Goal: Task Accomplishment & Management: Manage account settings

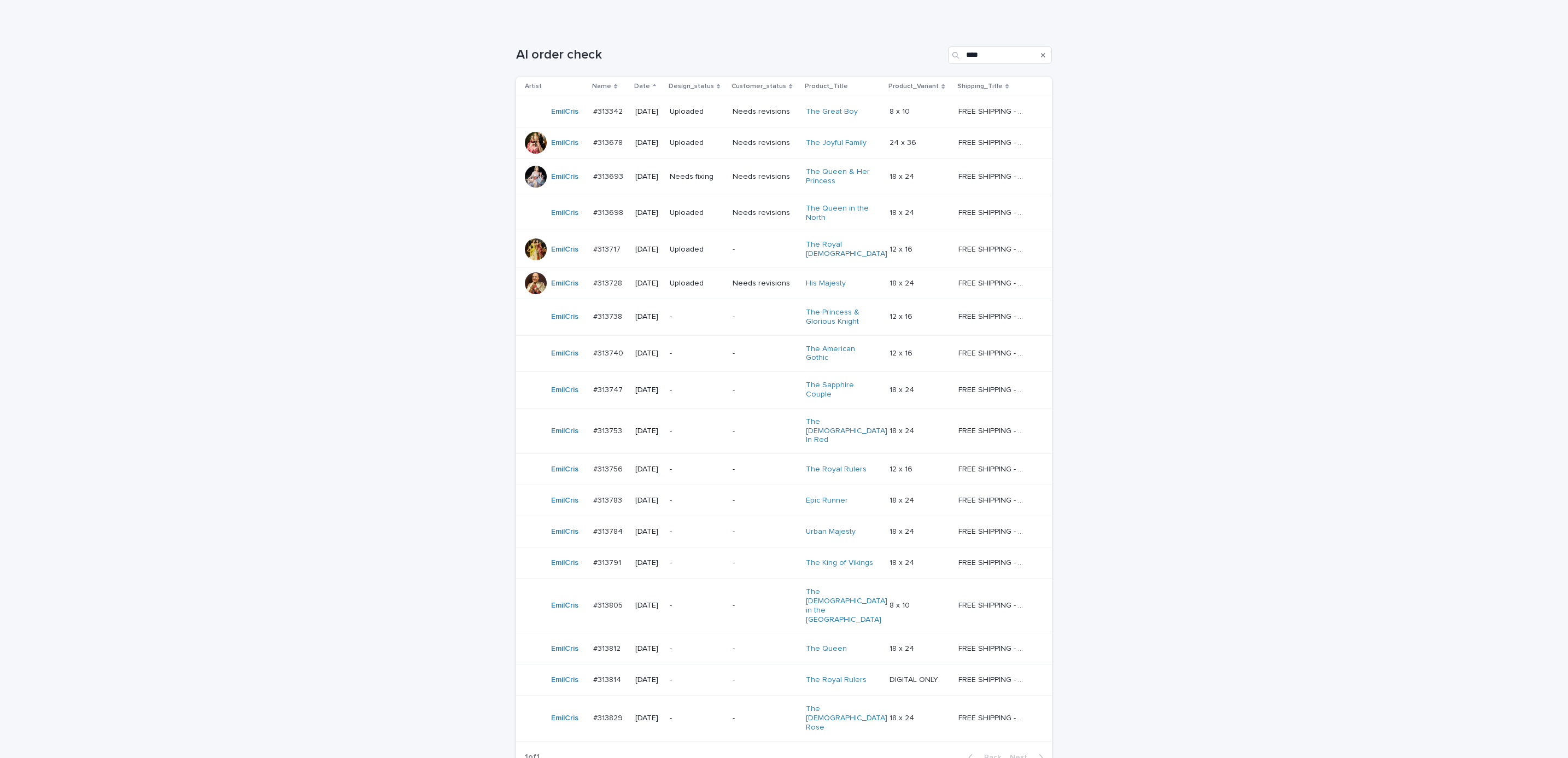
scroll to position [148, 0]
click at [748, 313] on p "-" at bounding box center [765, 315] width 65 height 9
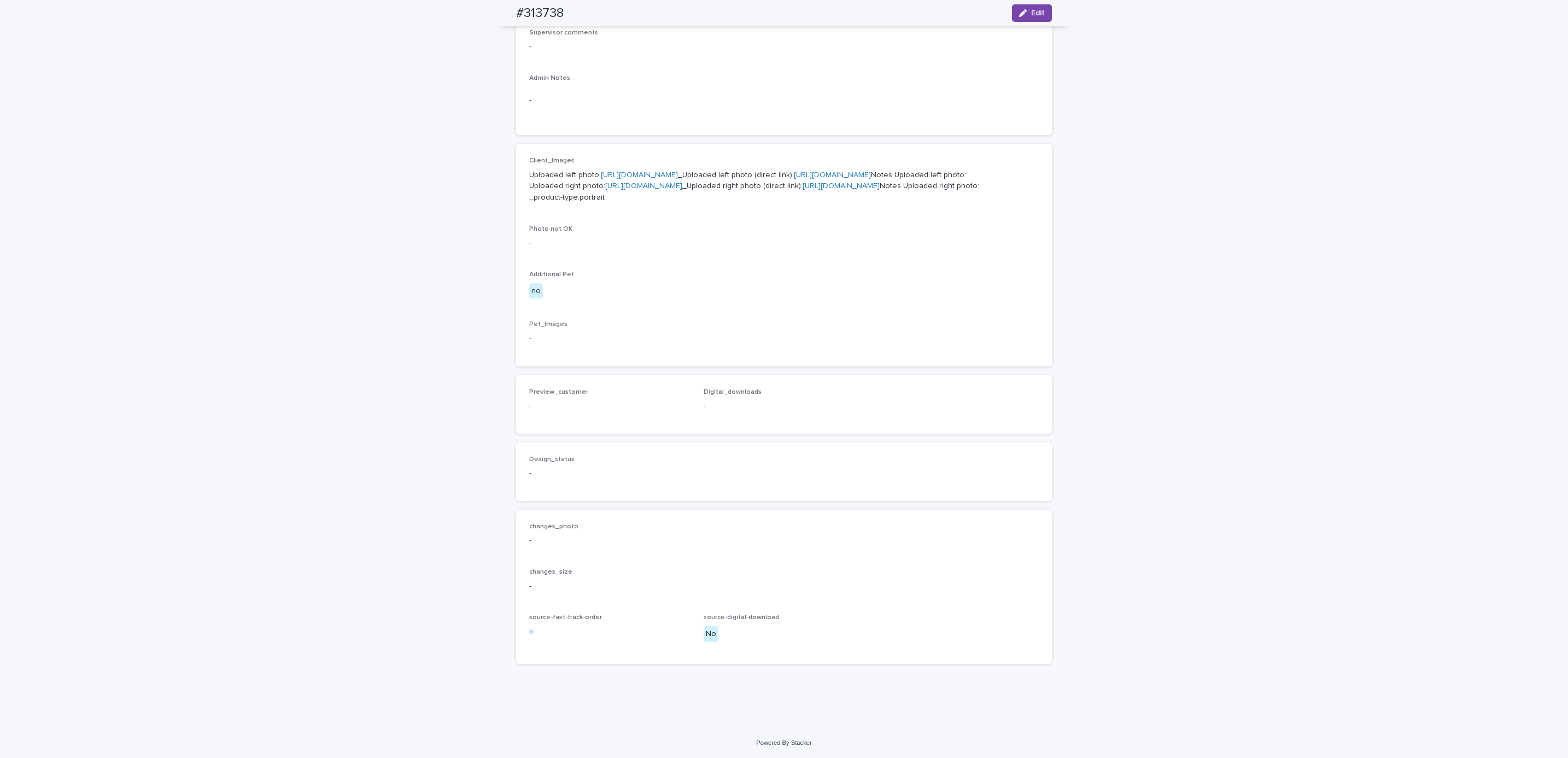
scroll to position [484, 0]
click at [1030, 18] on button "Edit" at bounding box center [1032, 13] width 40 height 17
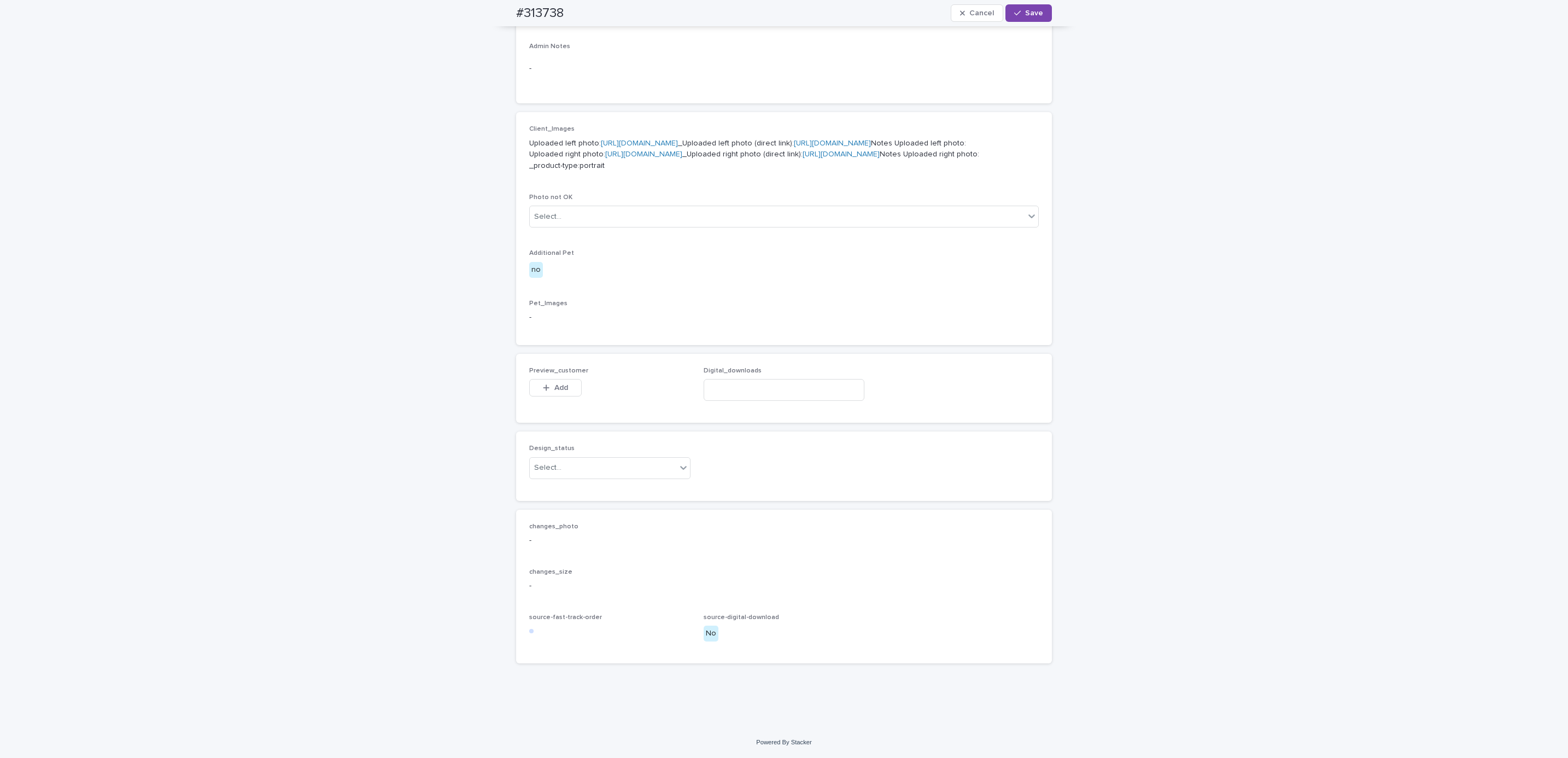
scroll to position [500, 0]
click at [556, 391] on span "Add" at bounding box center [561, 388] width 14 height 7
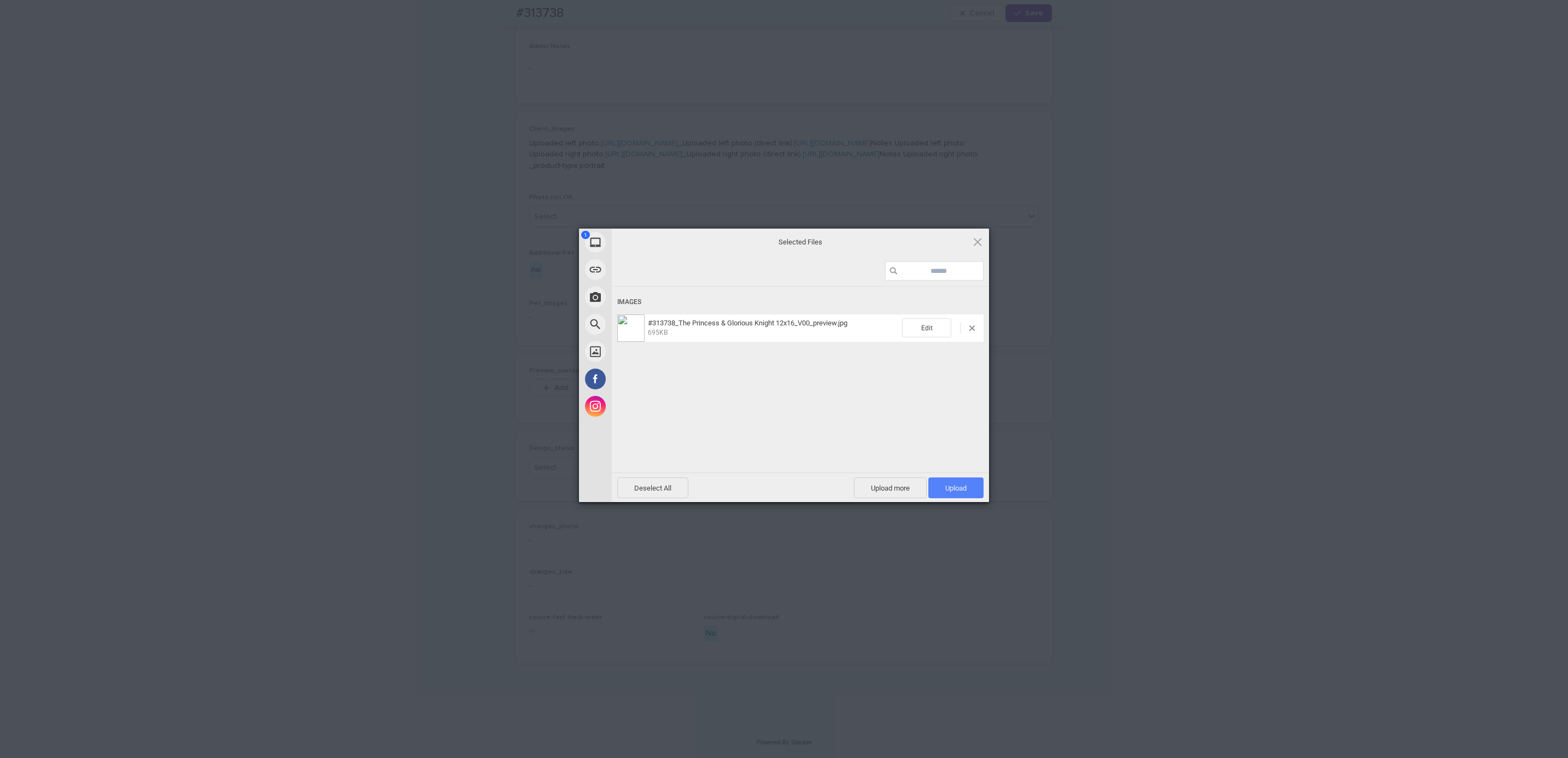
click at [958, 496] on span "Upload 1" at bounding box center [956, 488] width 55 height 21
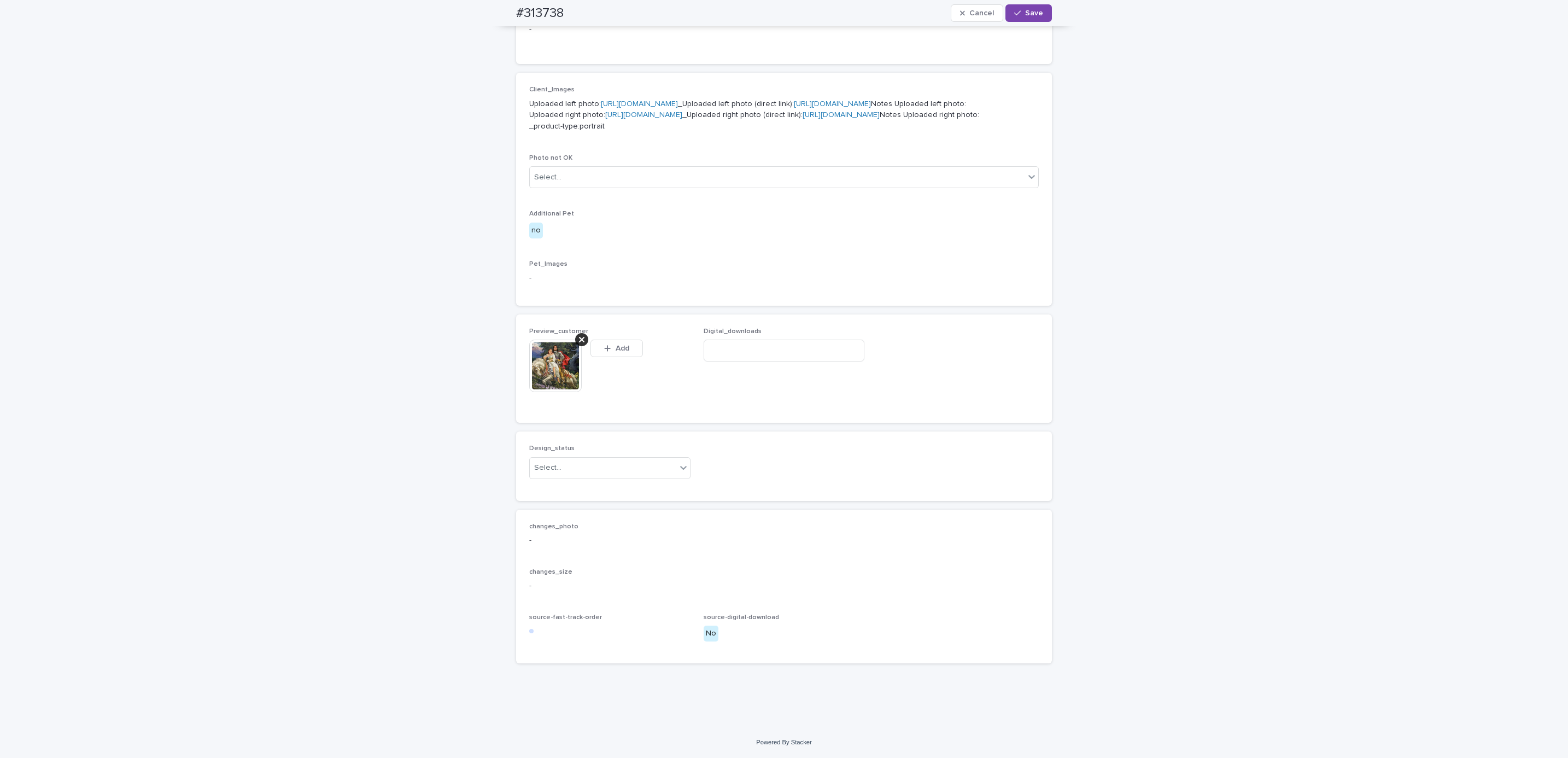
scroll to position [520, 0]
click at [650, 528] on div "Uploaded" at bounding box center [604, 530] width 160 height 19
click at [1026, 12] on span "Save" at bounding box center [1034, 13] width 18 height 7
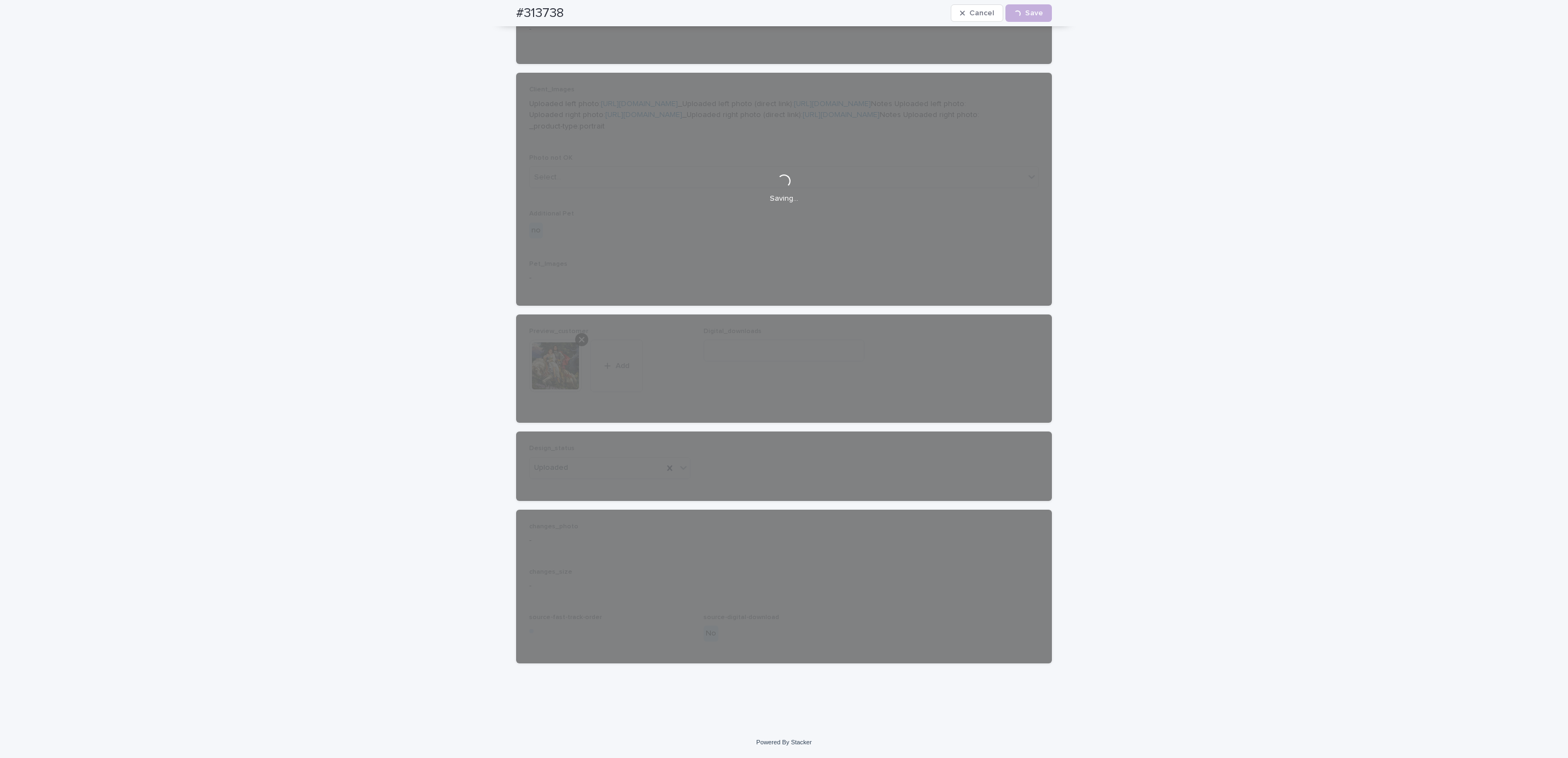
click at [497, 13] on div "#313738 Cancel Loading... Save" at bounding box center [784, 13] width 588 height 26
click at [574, 10] on div "#313738 Cancel Loading... Save" at bounding box center [784, 13] width 536 height 26
copy h2 "#313738"
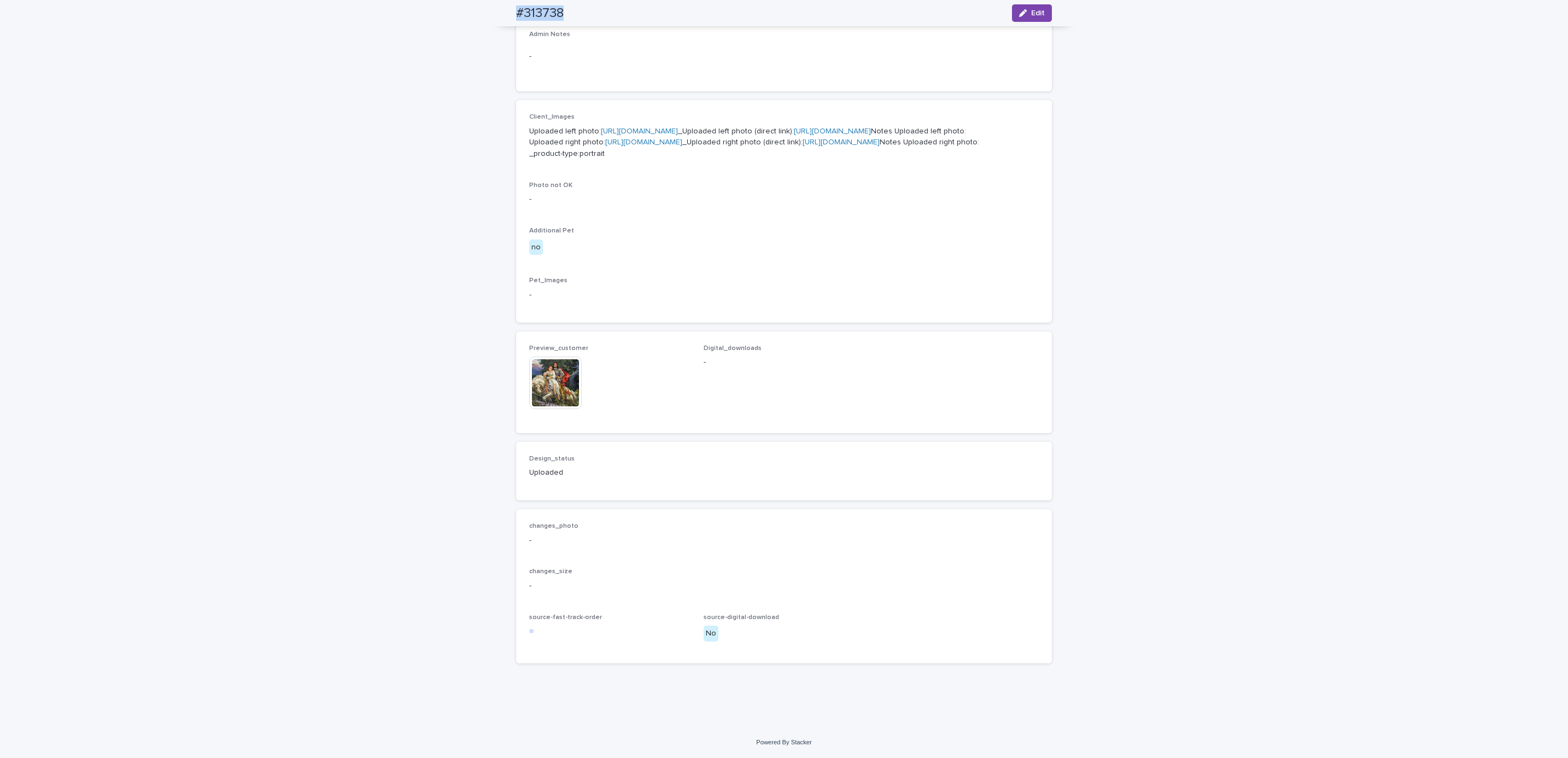
scroll to position [505, 0]
click at [135, 81] on div "Loading... Saving… Loading... Saving… #313738 Edit #313738 Edit Sorry, there wa…" at bounding box center [784, 196] width 1568 height 1061
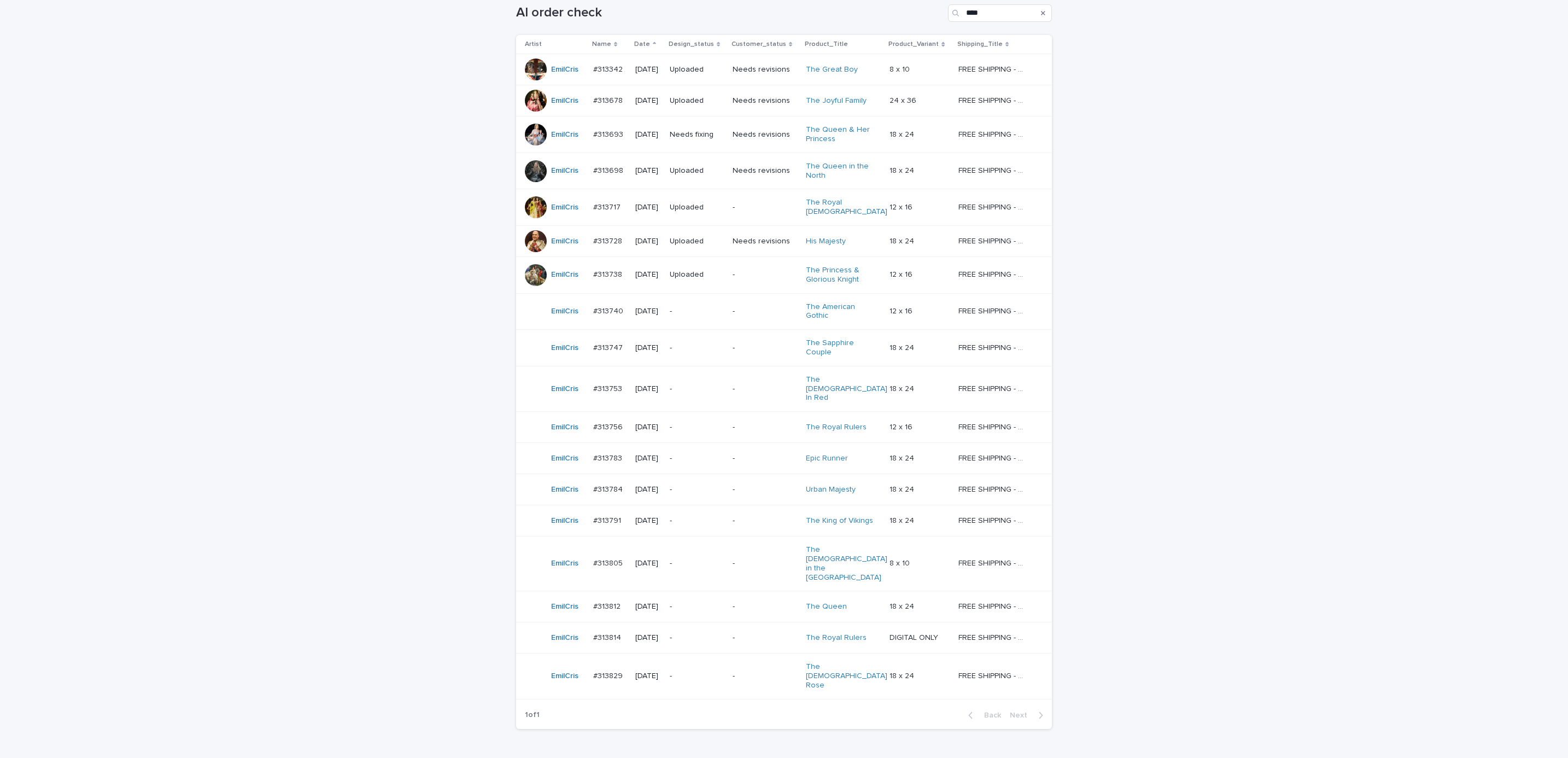
scroll to position [191, 0]
click at [737, 309] on p "-" at bounding box center [765, 309] width 65 height 9
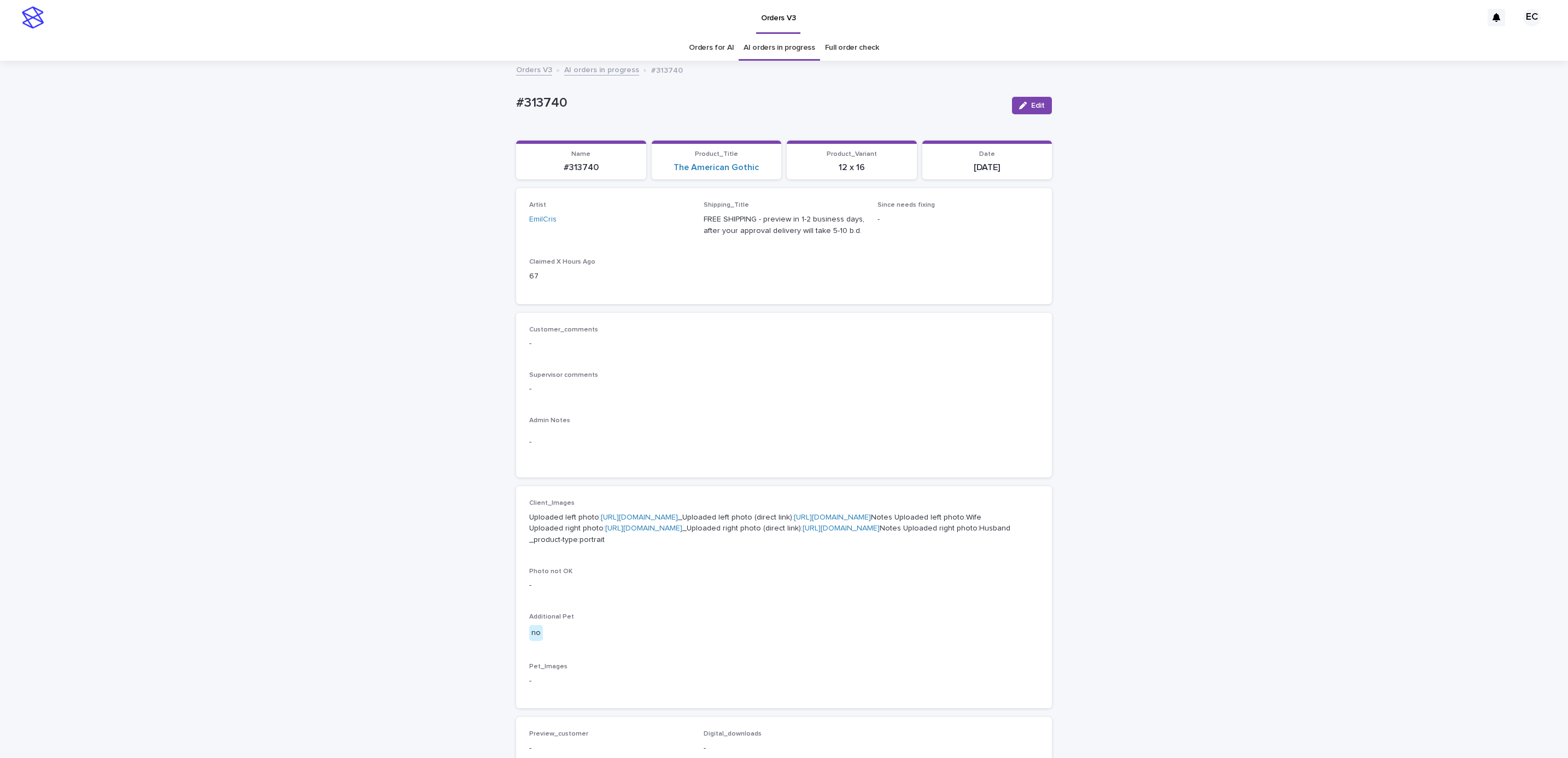
click at [1146, 417] on div "Loading... Saving… Loading... Saving… #313740 Edit #313740 Edit Sorry, there wa…" at bounding box center [784, 565] width 1568 height 1008
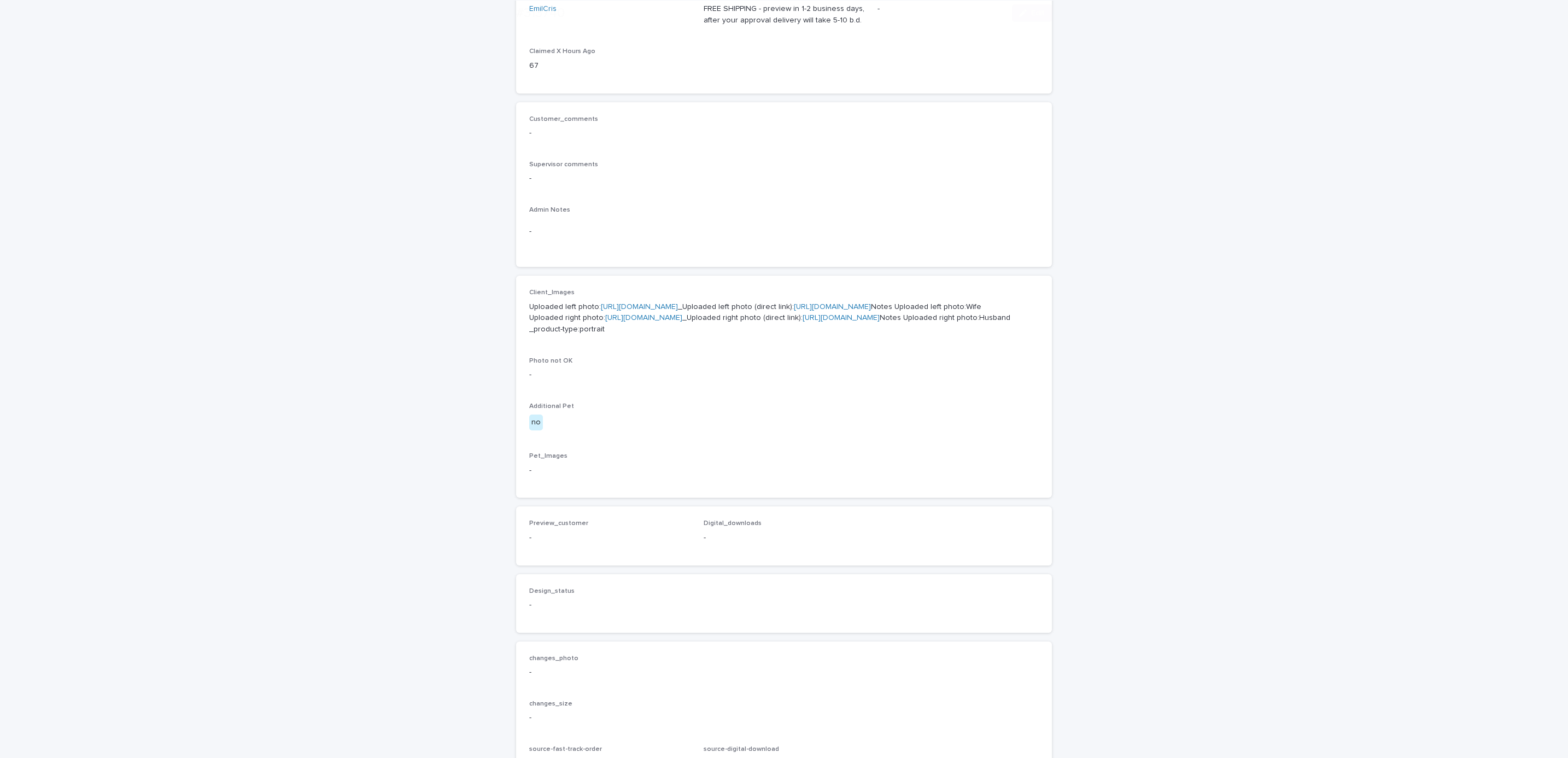
scroll to position [456, 0]
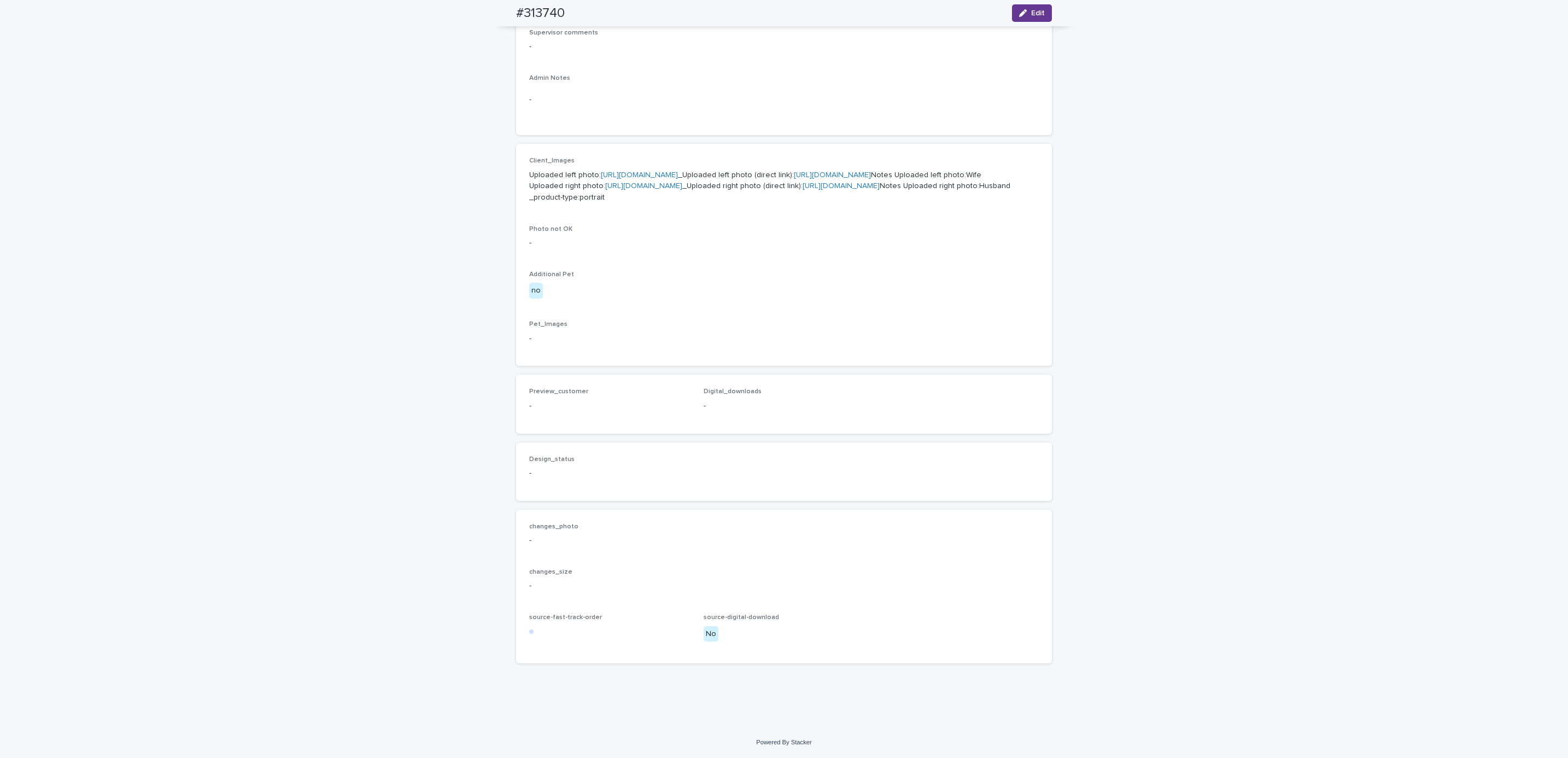
click at [1030, 18] on button "Edit" at bounding box center [1032, 13] width 40 height 17
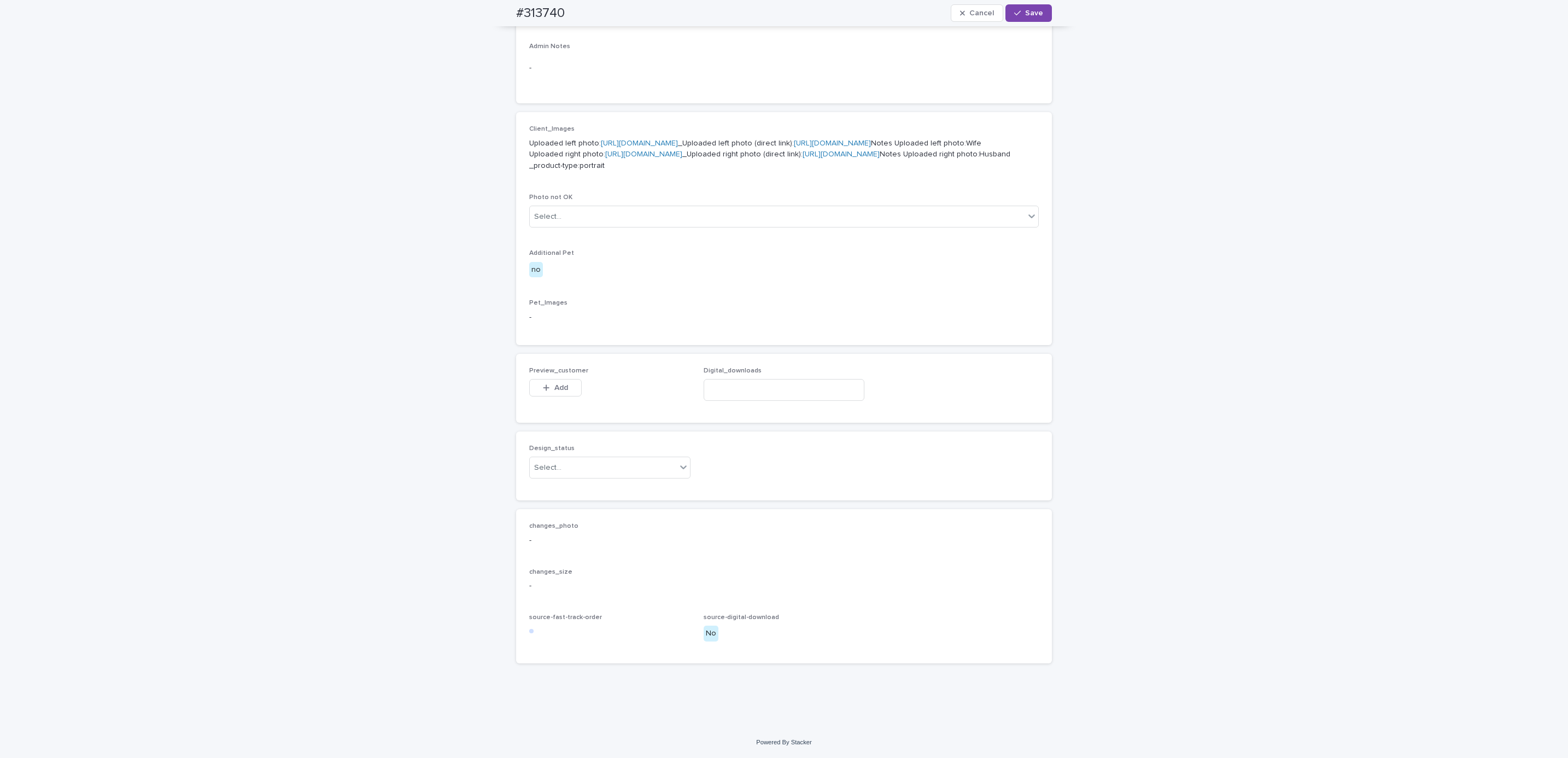
scroll to position [473, 0]
click at [565, 396] on button "Add" at bounding box center [555, 388] width 52 height 17
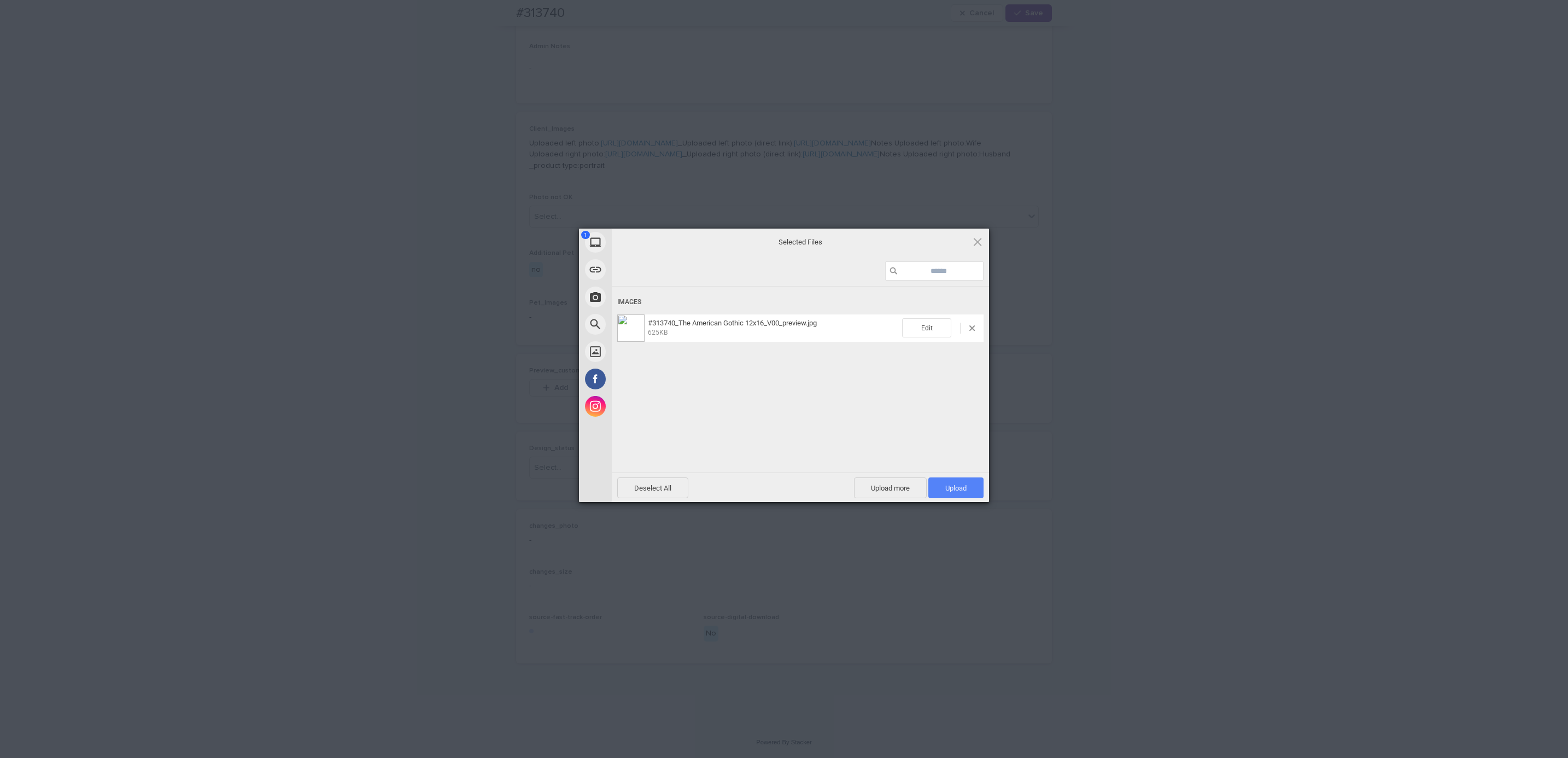
click at [950, 486] on span "Upload 1" at bounding box center [956, 487] width 22 height 8
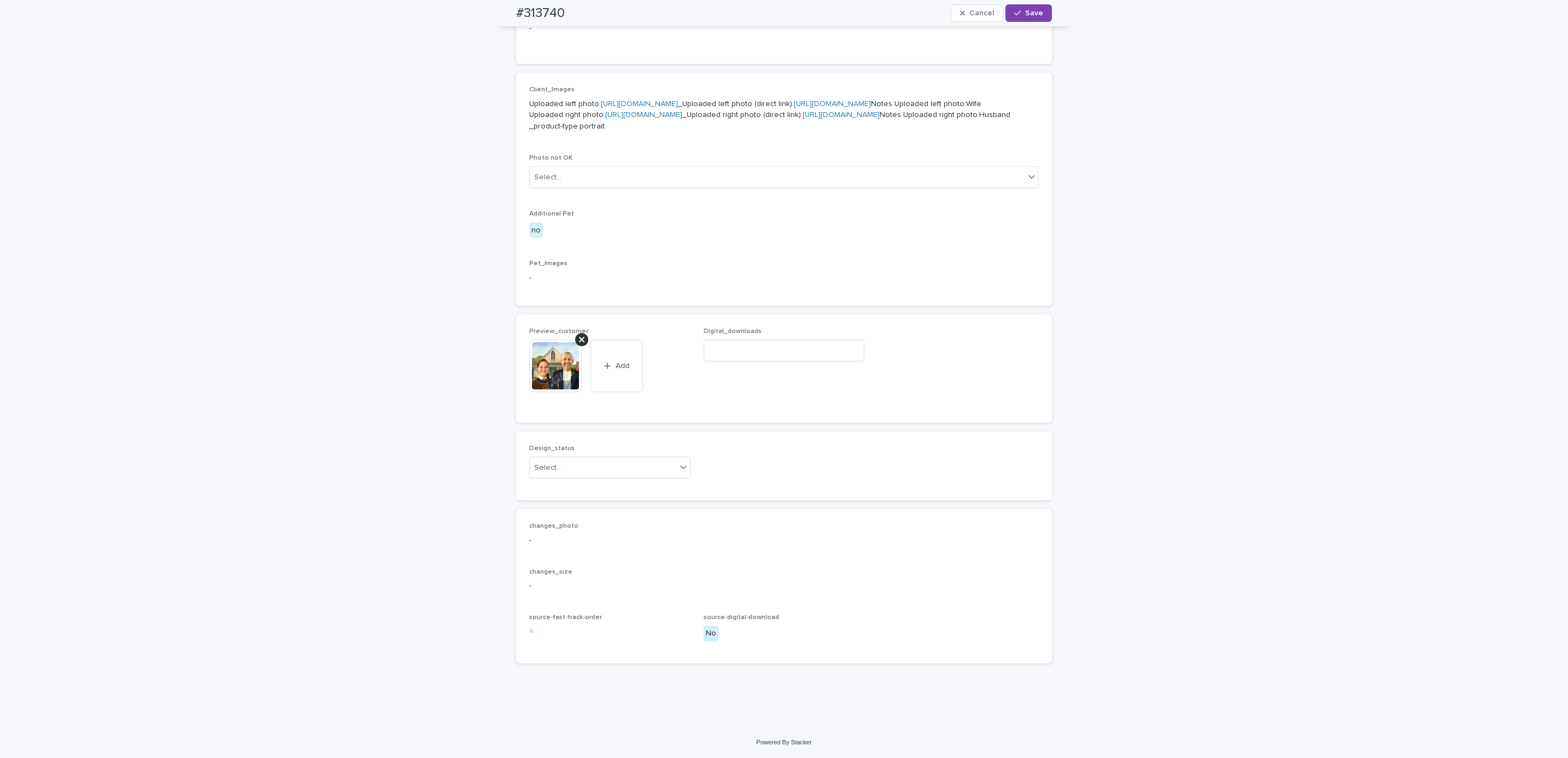
scroll to position [492, 0]
click at [633, 527] on div "Uploaded" at bounding box center [604, 524] width 160 height 19
click at [1034, 15] on span "Save" at bounding box center [1034, 13] width 18 height 7
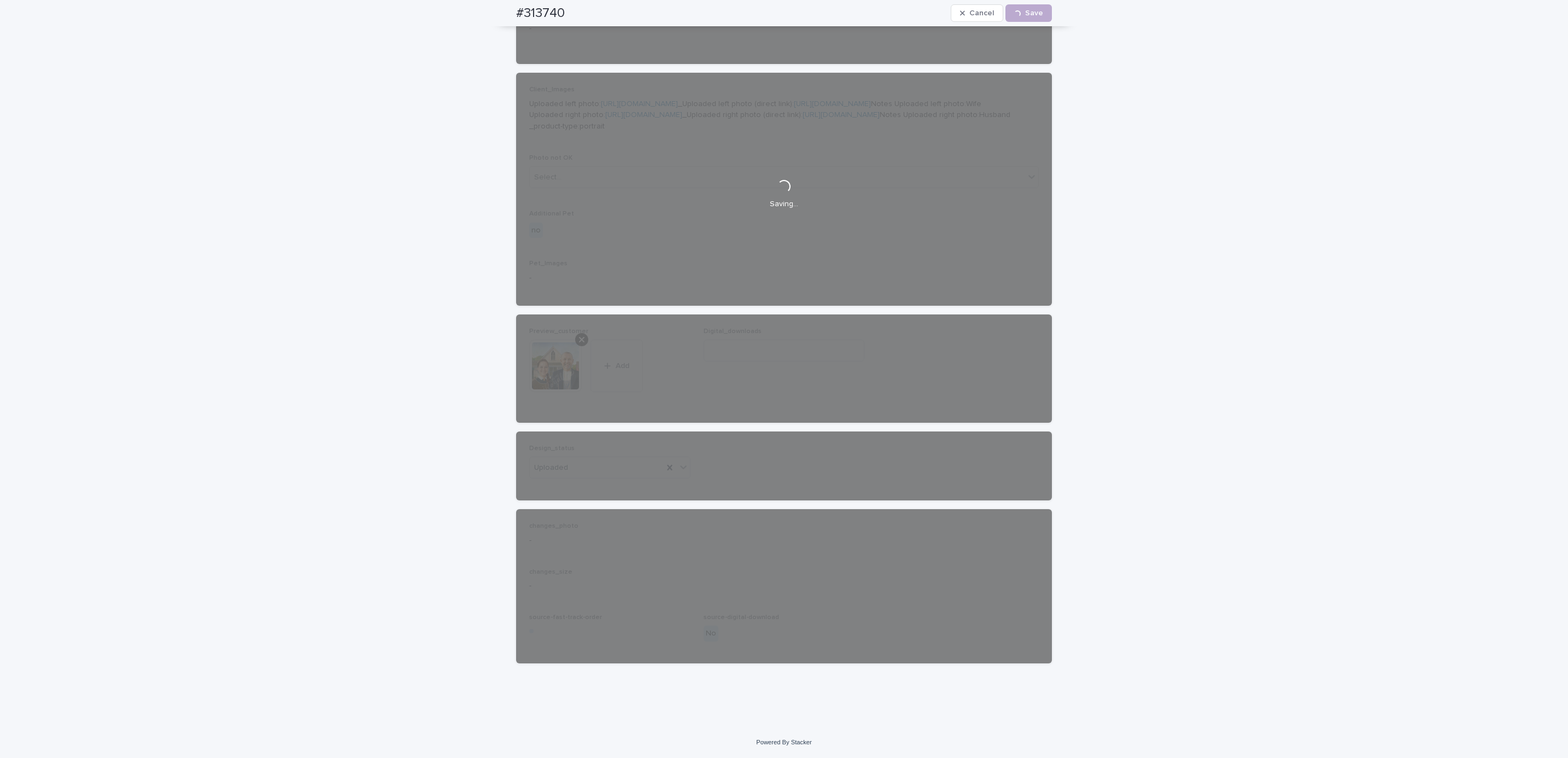
click at [503, 14] on div "#313740 Cancel Loading... Save" at bounding box center [784, 13] width 588 height 26
click at [576, 10] on div "#313740 Cancel Loading... Save" at bounding box center [784, 13] width 536 height 26
copy h2 "#313740"
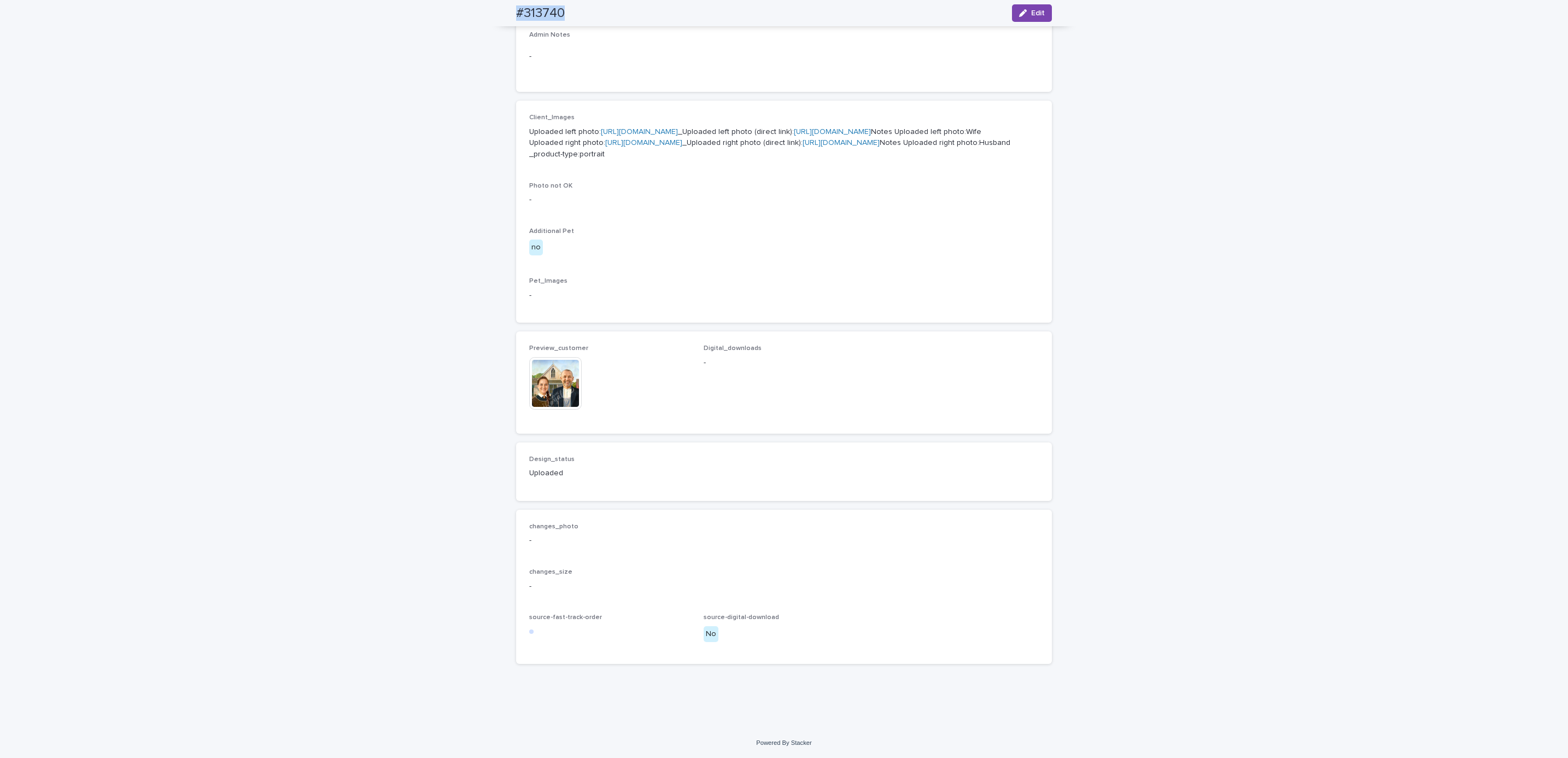
scroll to position [477, 0]
click at [173, 57] on div "Loading... Saving… Loading... Saving… #313740 Edit #313740 Edit Sorry, there wa…" at bounding box center [784, 202] width 1568 height 1051
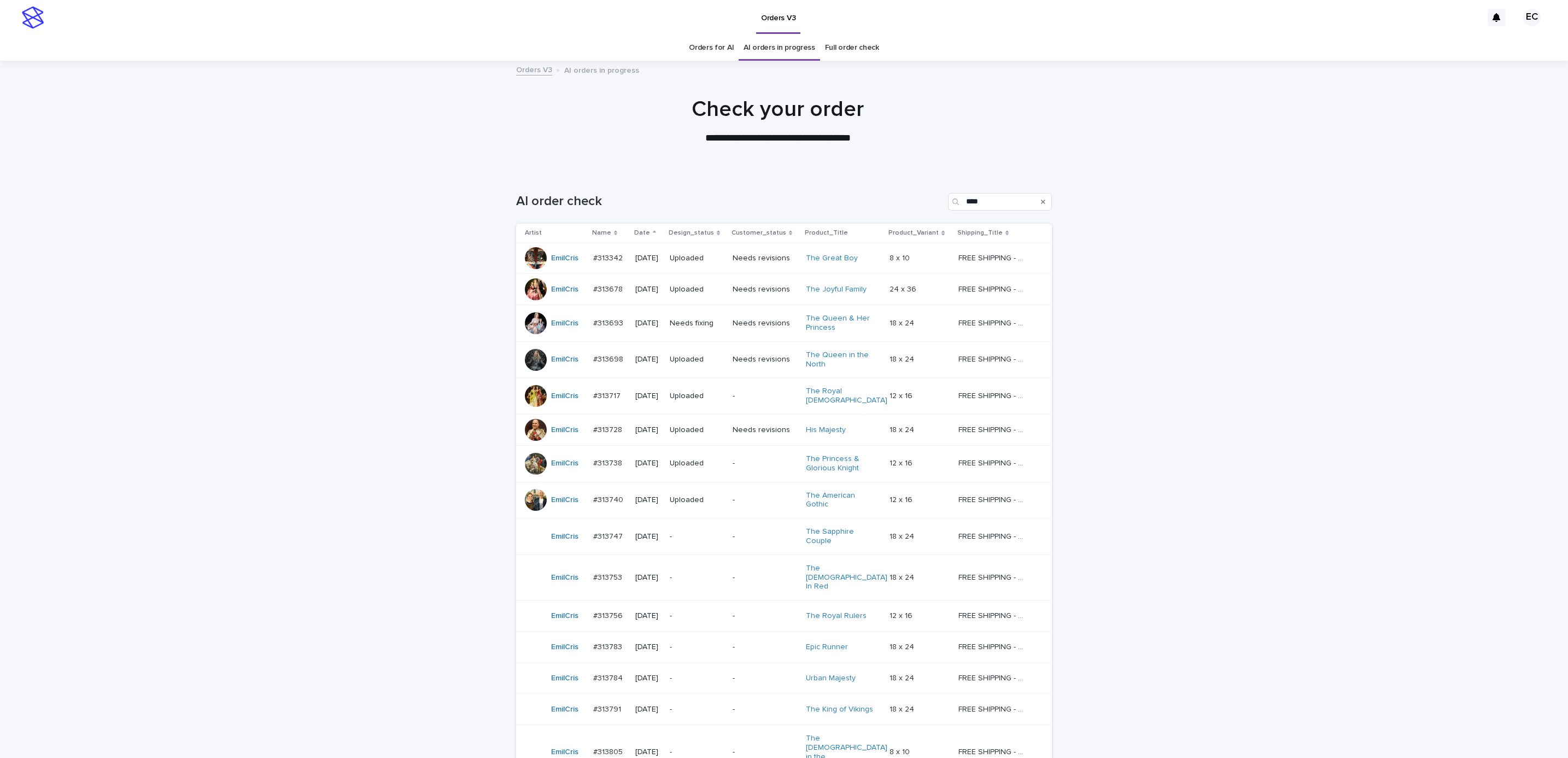
click at [322, 153] on div at bounding box center [778, 116] width 1556 height 110
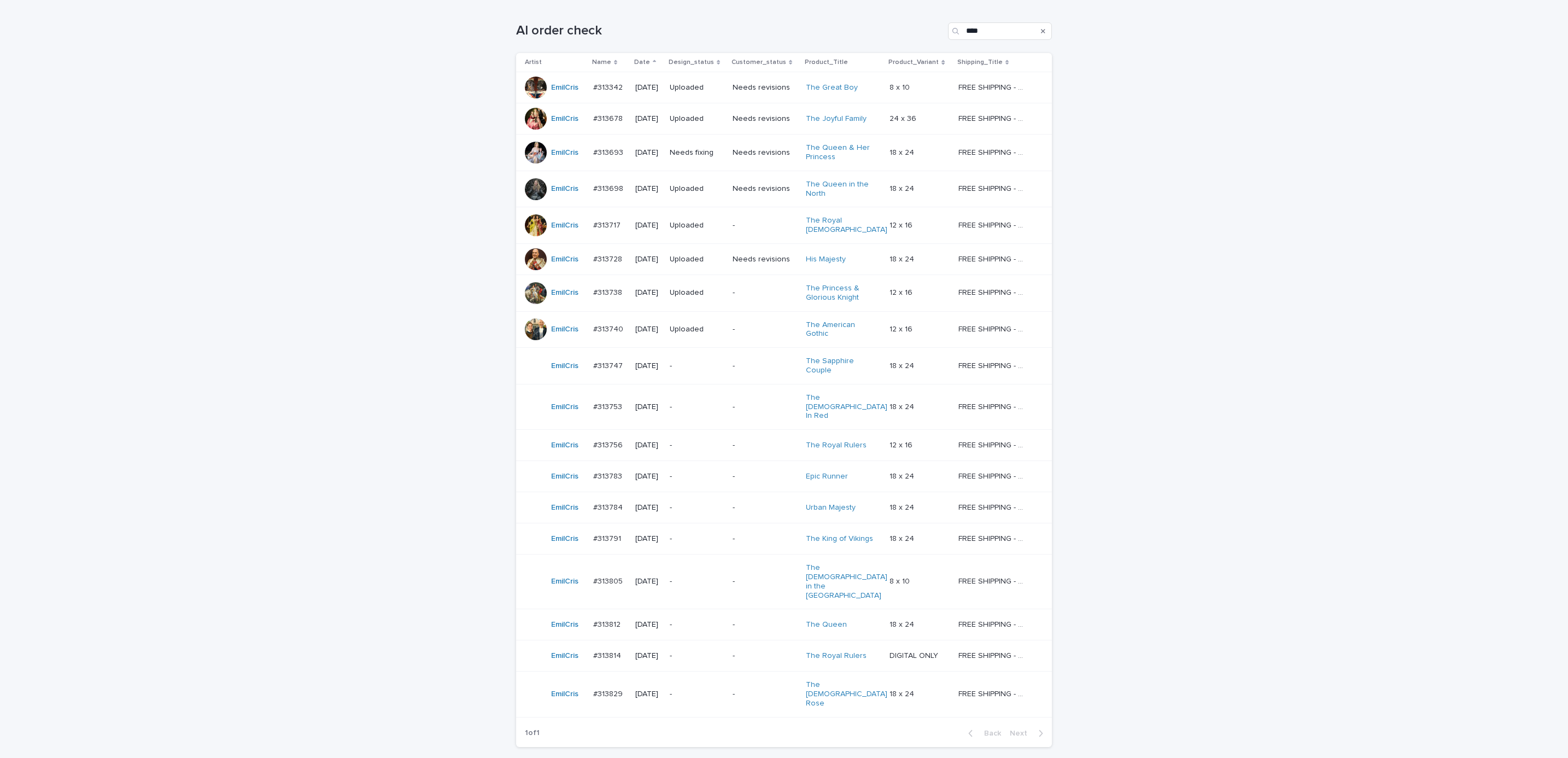
scroll to position [172, 0]
click at [748, 363] on p "-" at bounding box center [765, 364] width 65 height 9
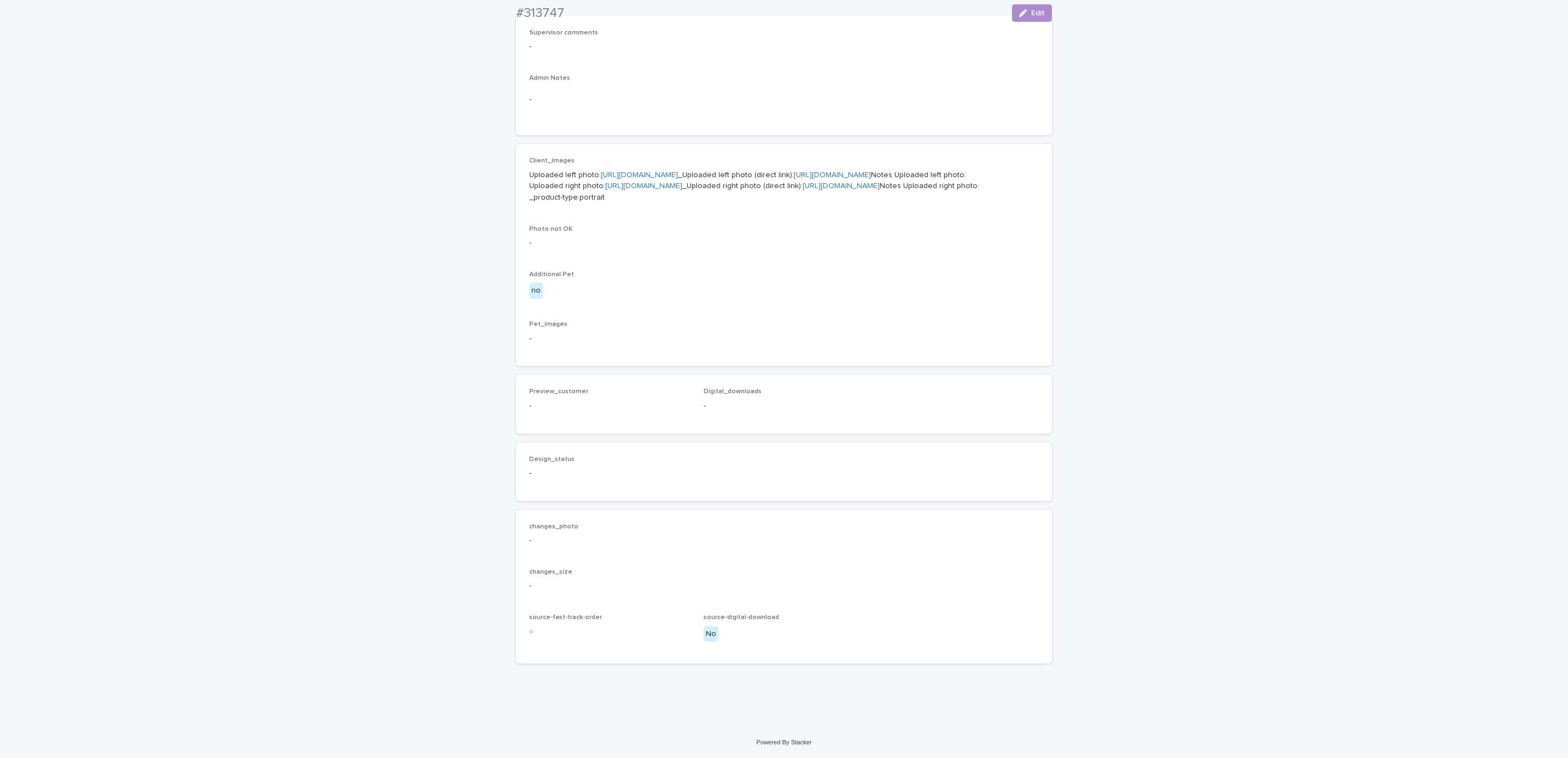
scroll to position [456, 0]
click at [1028, 18] on button "Edit" at bounding box center [1032, 13] width 40 height 17
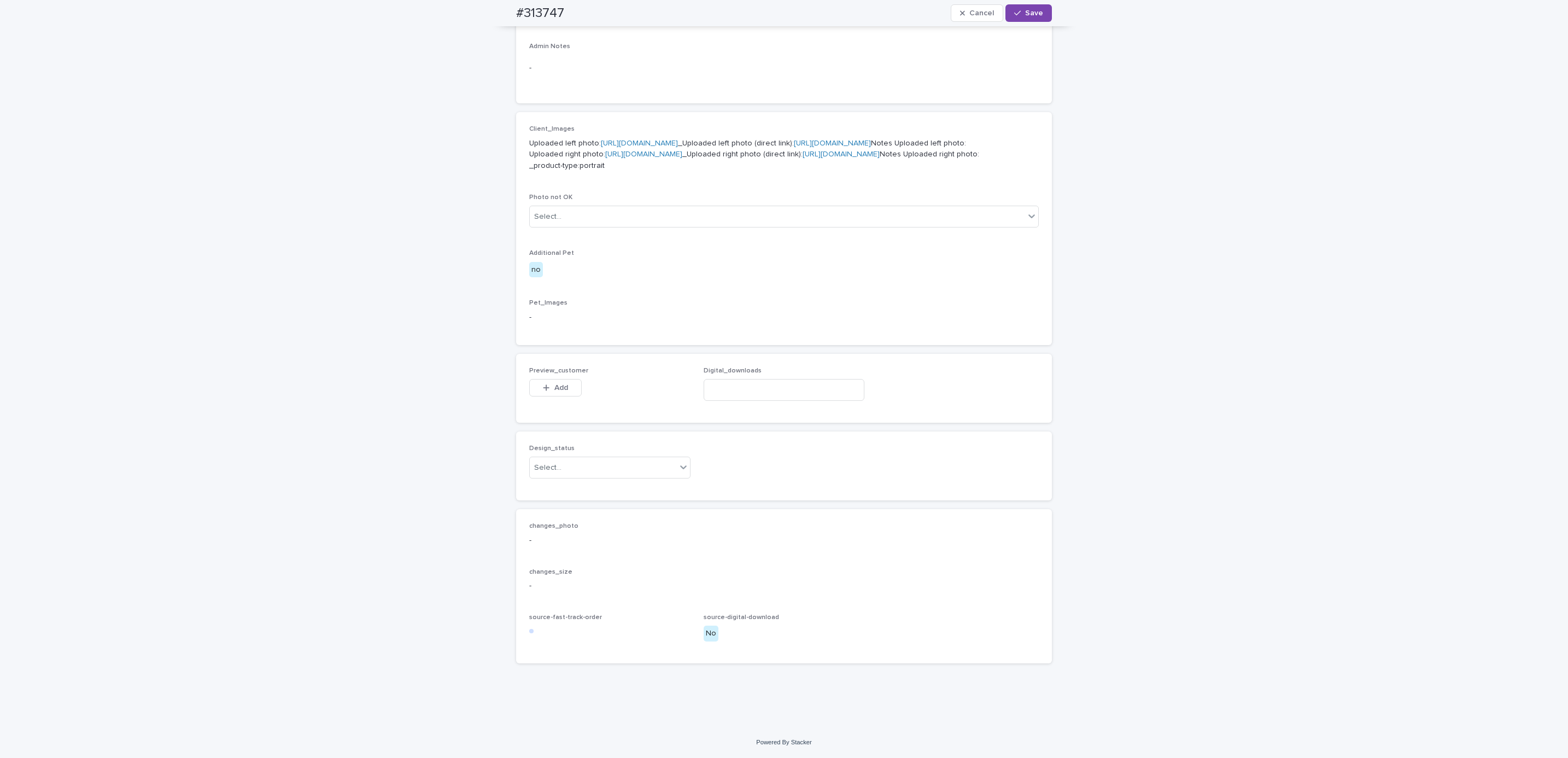
scroll to position [473, 0]
click at [558, 391] on span "Add" at bounding box center [561, 388] width 14 height 7
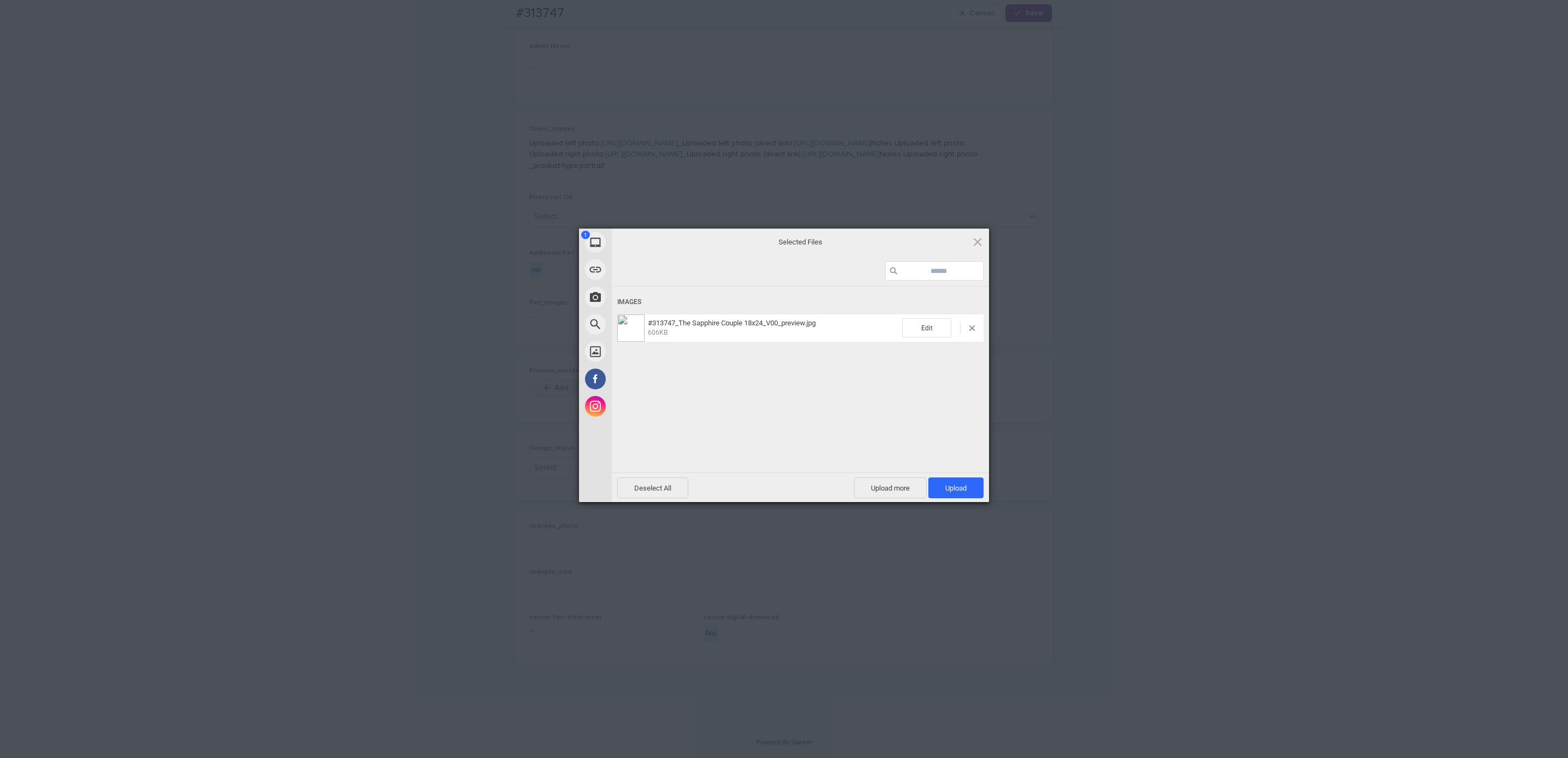
click at [934, 491] on span "Upload 1" at bounding box center [956, 488] width 55 height 21
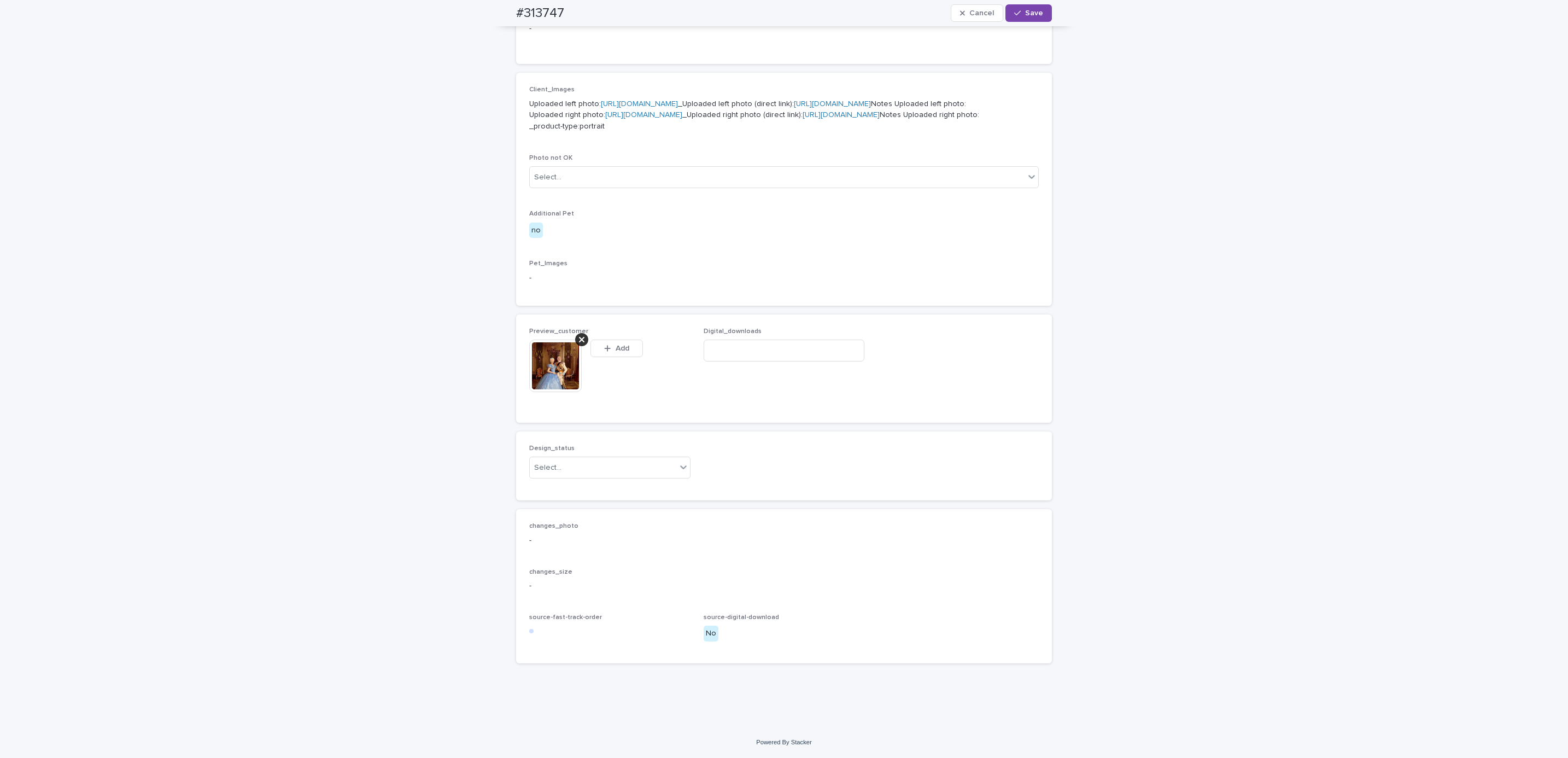
scroll to position [492, 0]
click at [610, 525] on div "Uploaded" at bounding box center [604, 524] width 160 height 19
click at [1025, 12] on span "Save" at bounding box center [1034, 13] width 18 height 7
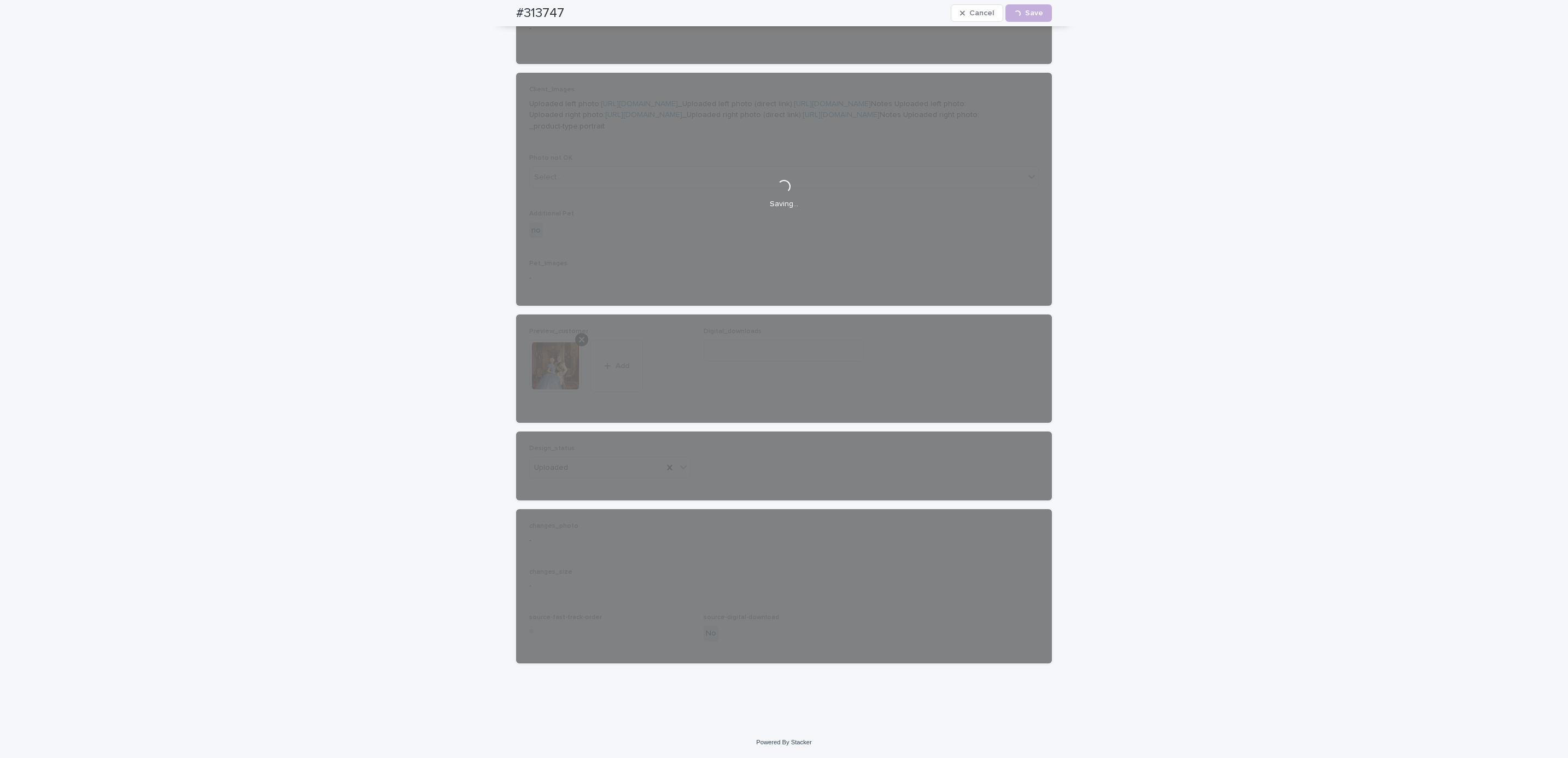
click at [498, 12] on div "#313747 Cancel Loading... Save" at bounding box center [784, 13] width 588 height 26
click at [577, 10] on div "#313747 Cancel Loading... Save" at bounding box center [784, 13] width 536 height 26
copy h2 "#313747"
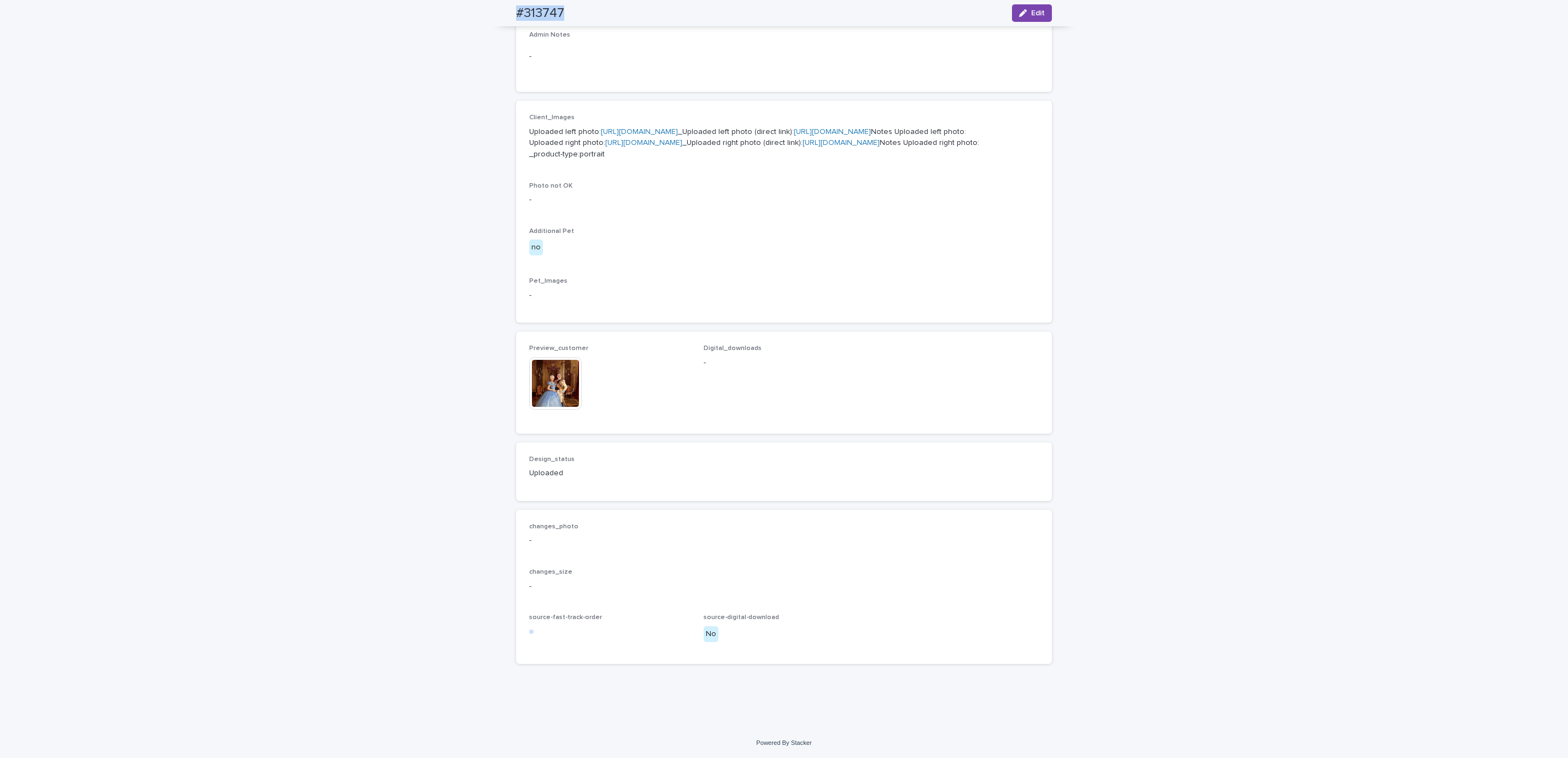
scroll to position [477, 0]
click at [156, 79] on div "Loading... Saving… Loading... Saving… #313747 Edit #313747 Edit Sorry, there wa…" at bounding box center [784, 202] width 1568 height 1051
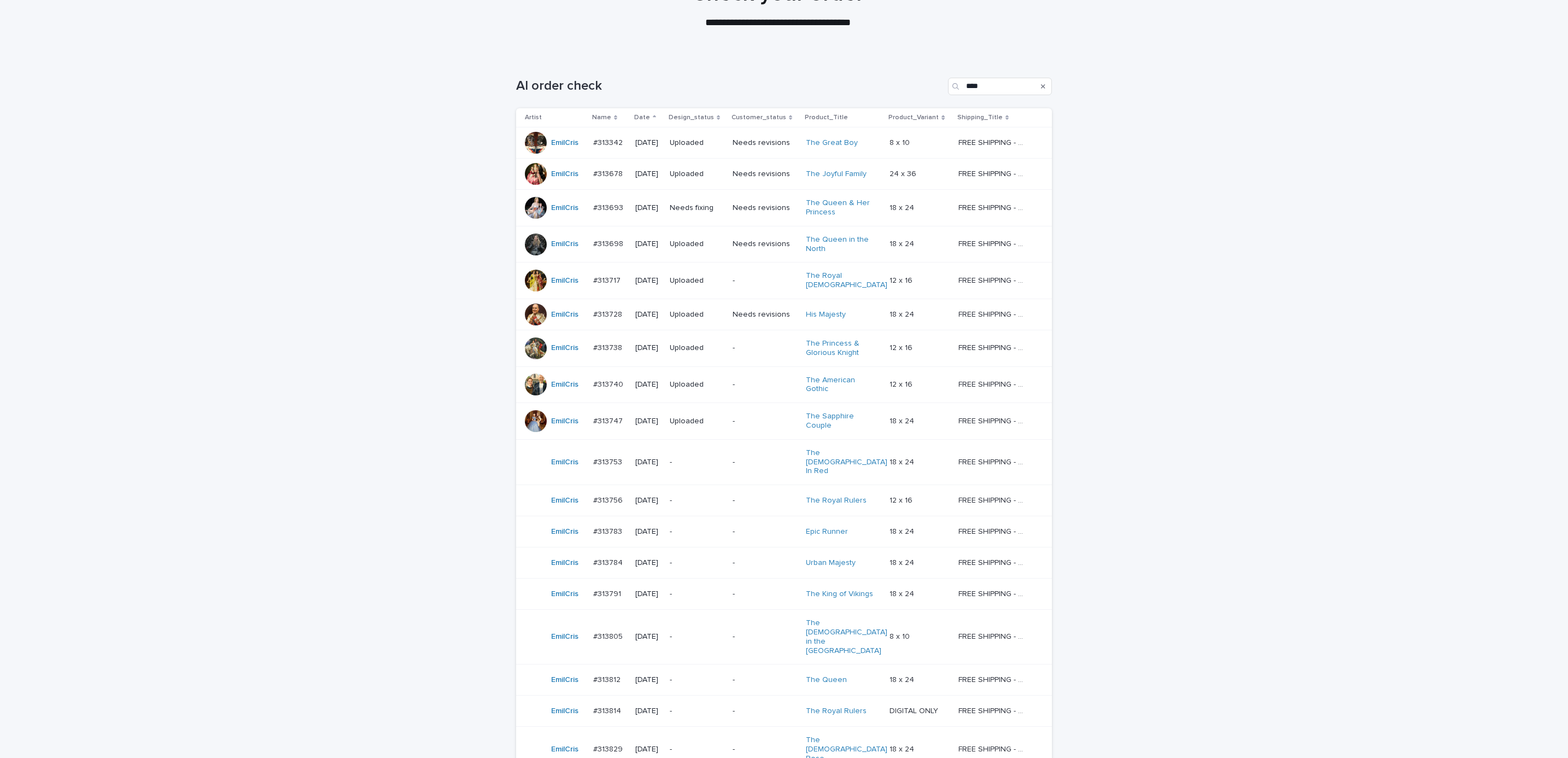
scroll to position [138, 0]
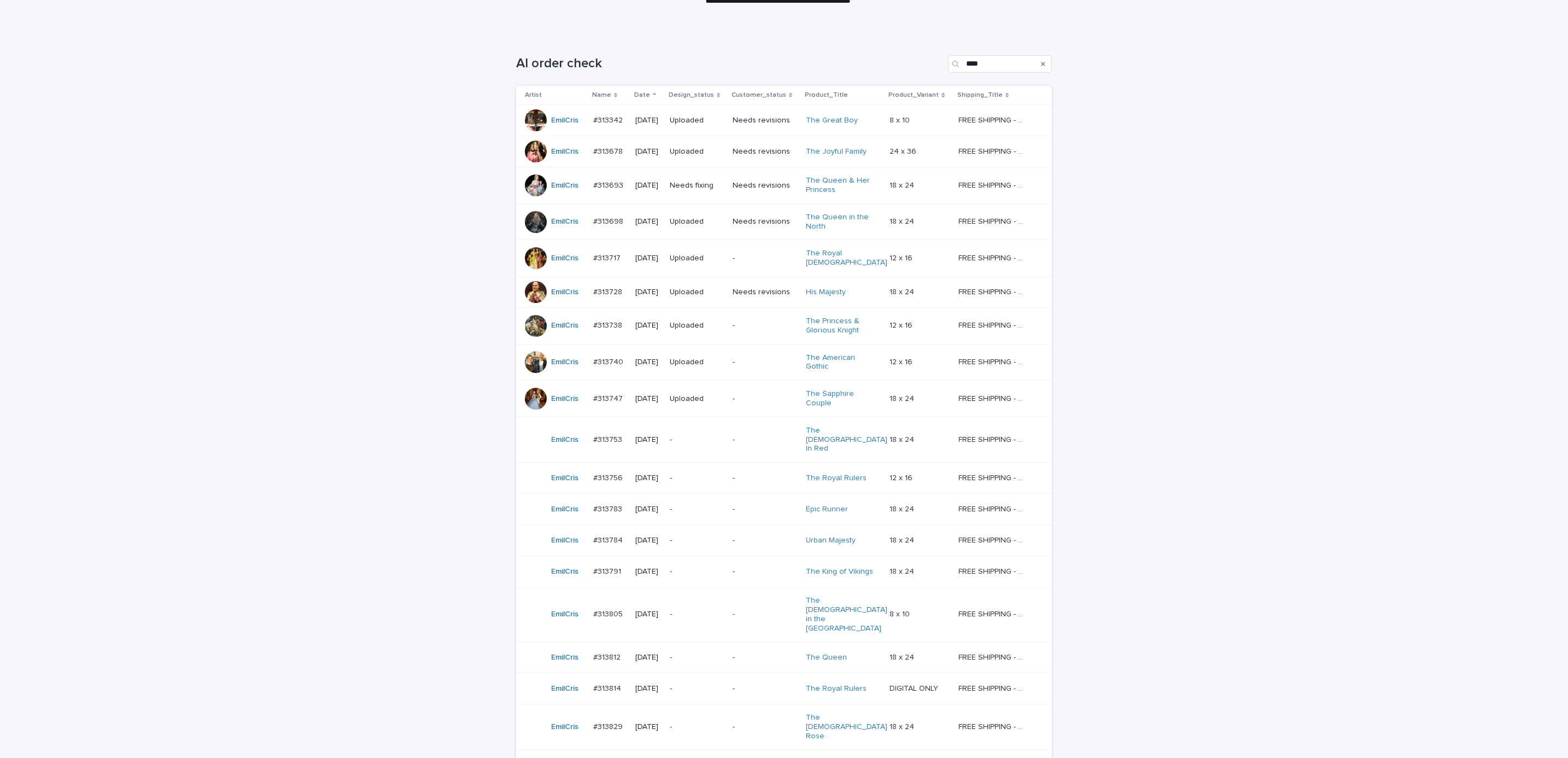
click at [745, 435] on p "-" at bounding box center [765, 439] width 65 height 9
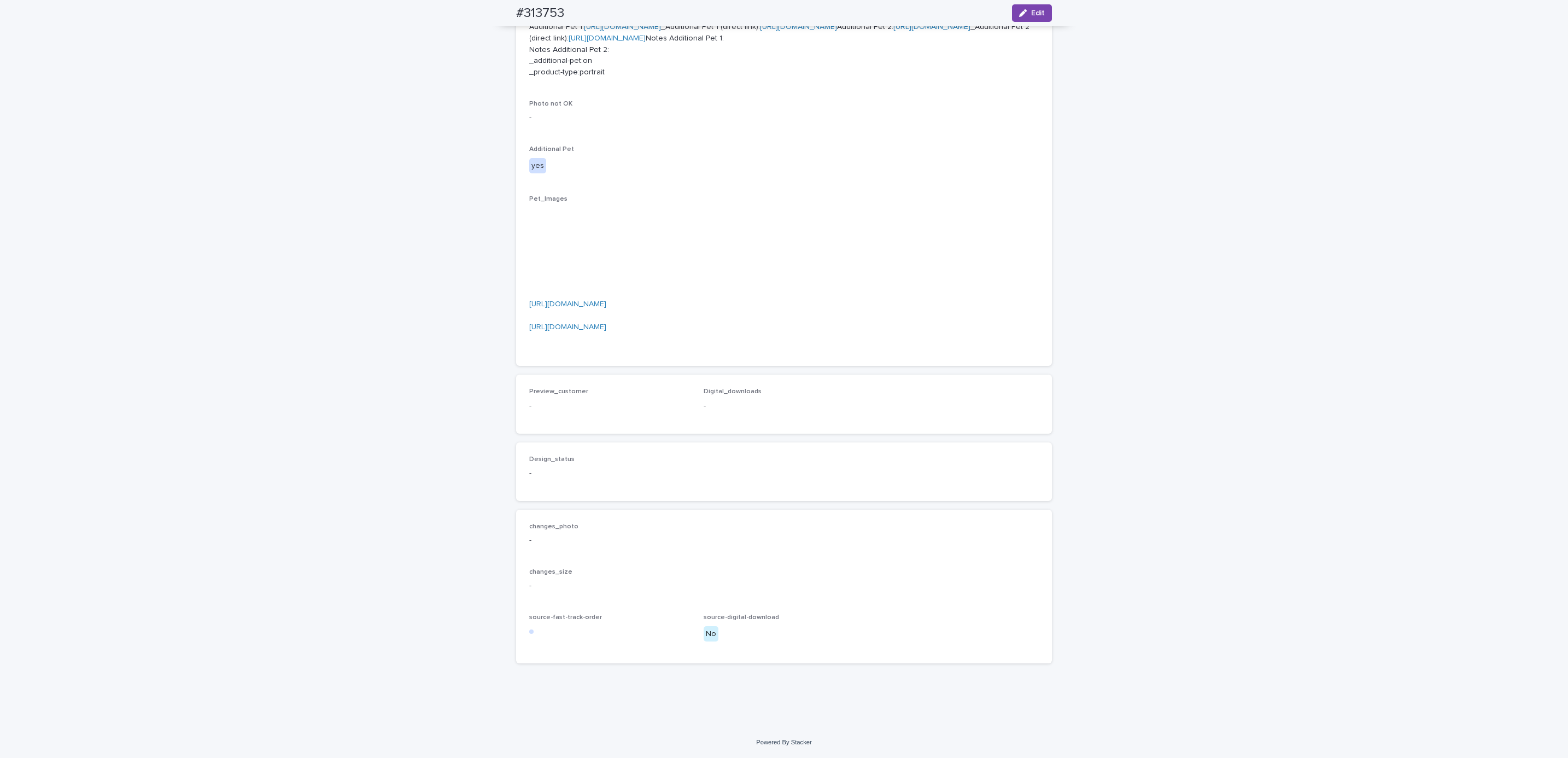
scroll to position [487, 0]
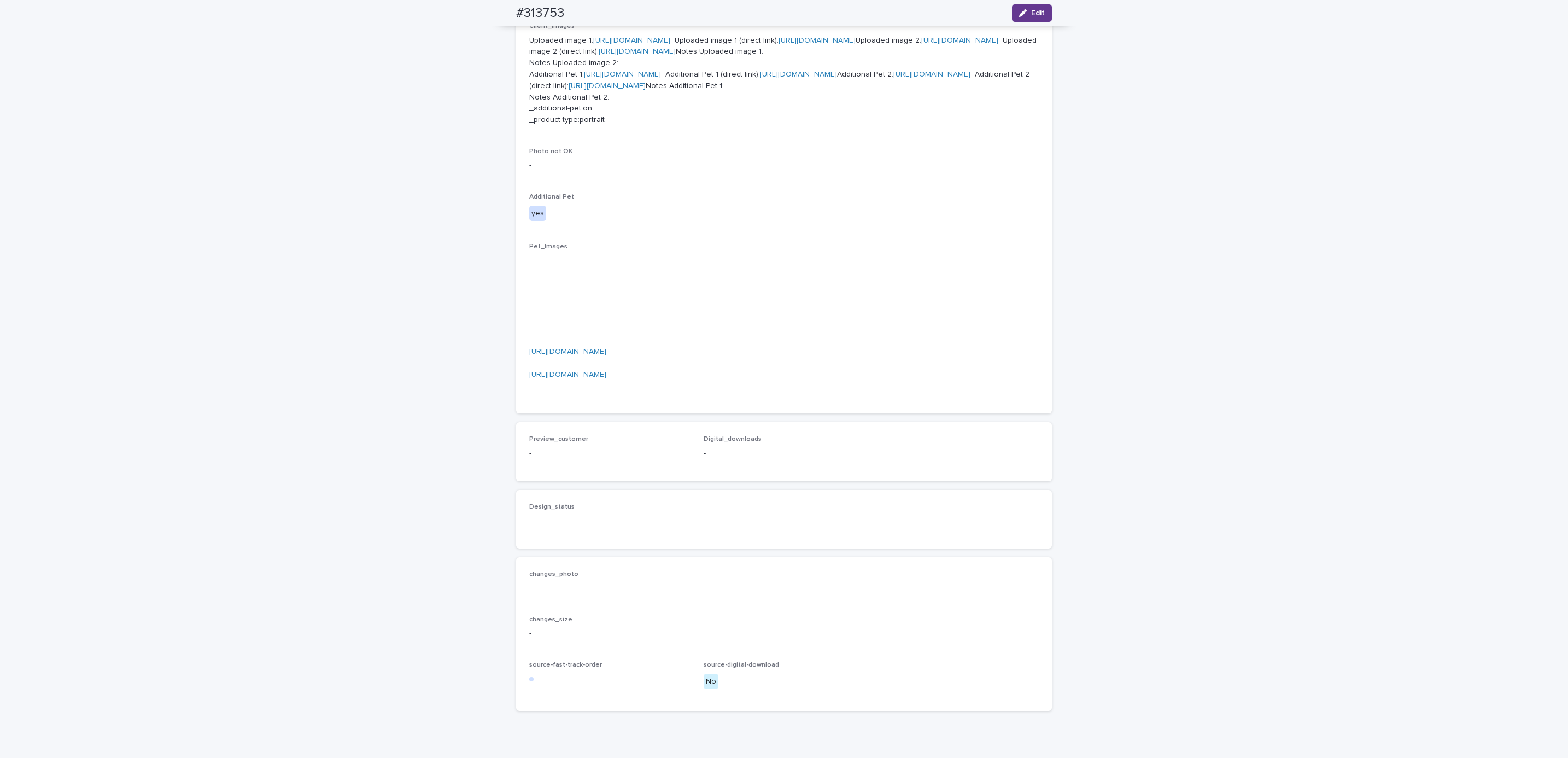
click at [1029, 22] on button "Edit" at bounding box center [1032, 13] width 40 height 17
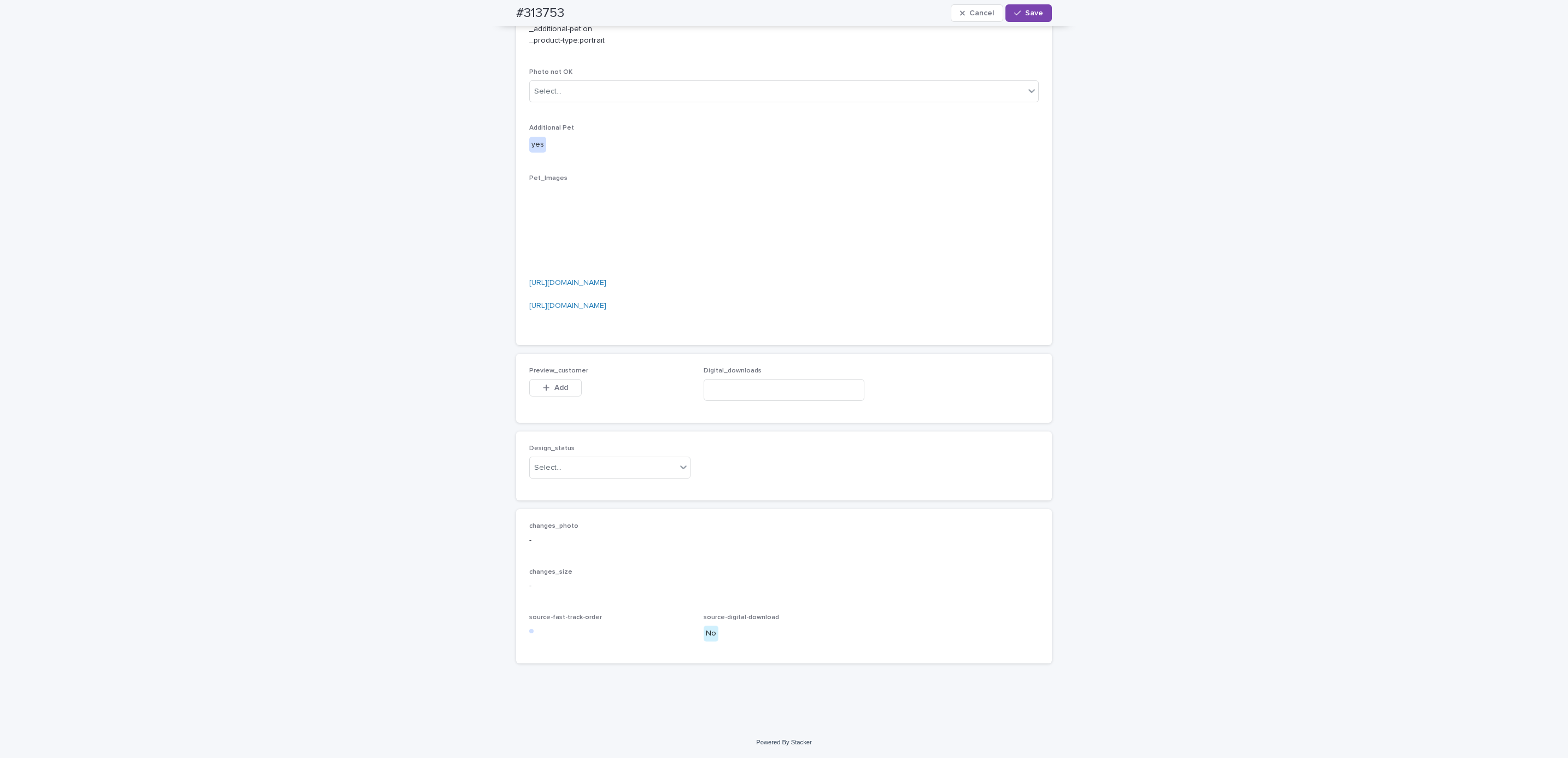
scroll to position [784, 0]
click at [560, 385] on span "Add" at bounding box center [561, 388] width 14 height 7
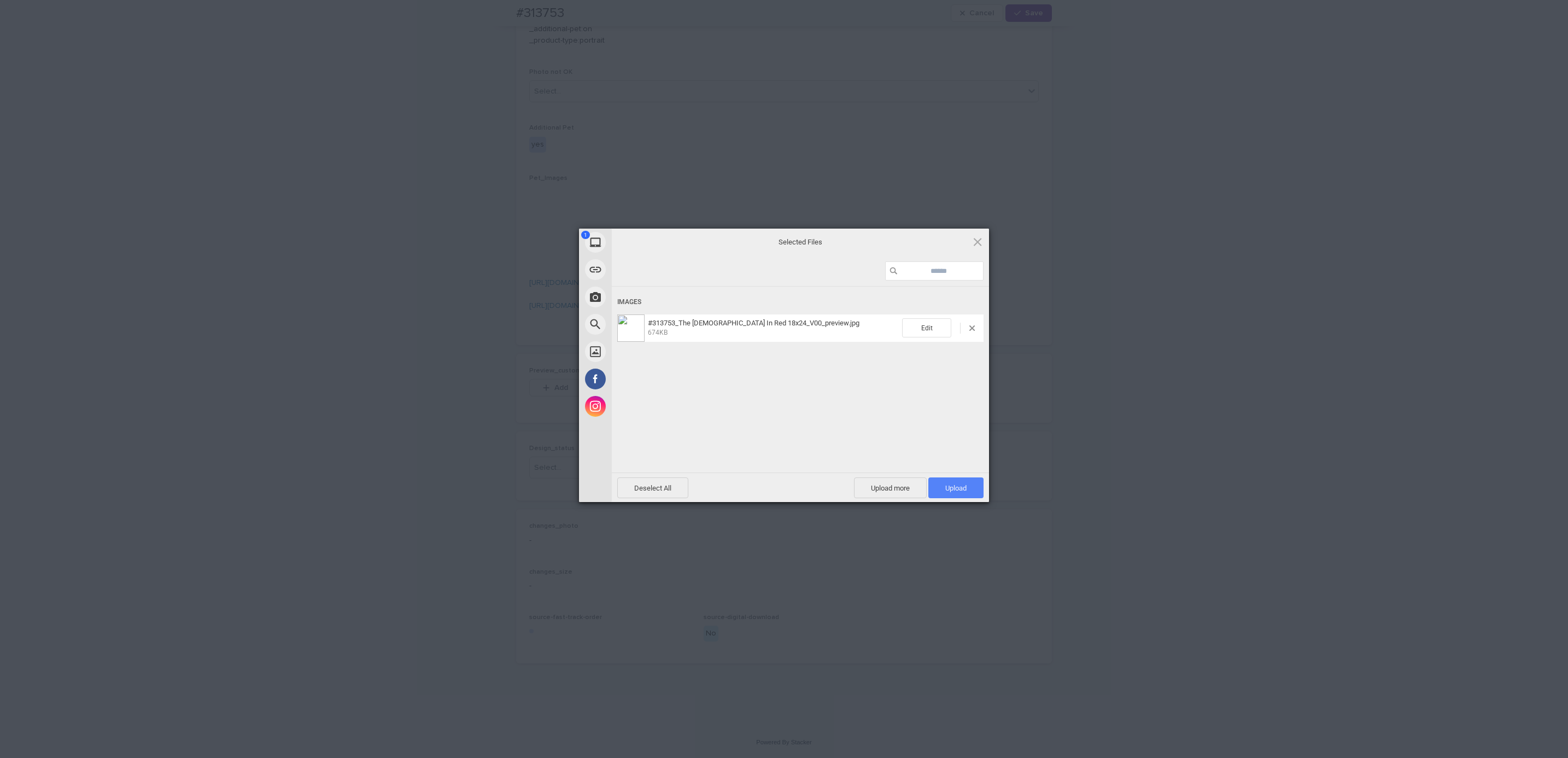
click at [969, 489] on span "Upload 1" at bounding box center [956, 488] width 55 height 21
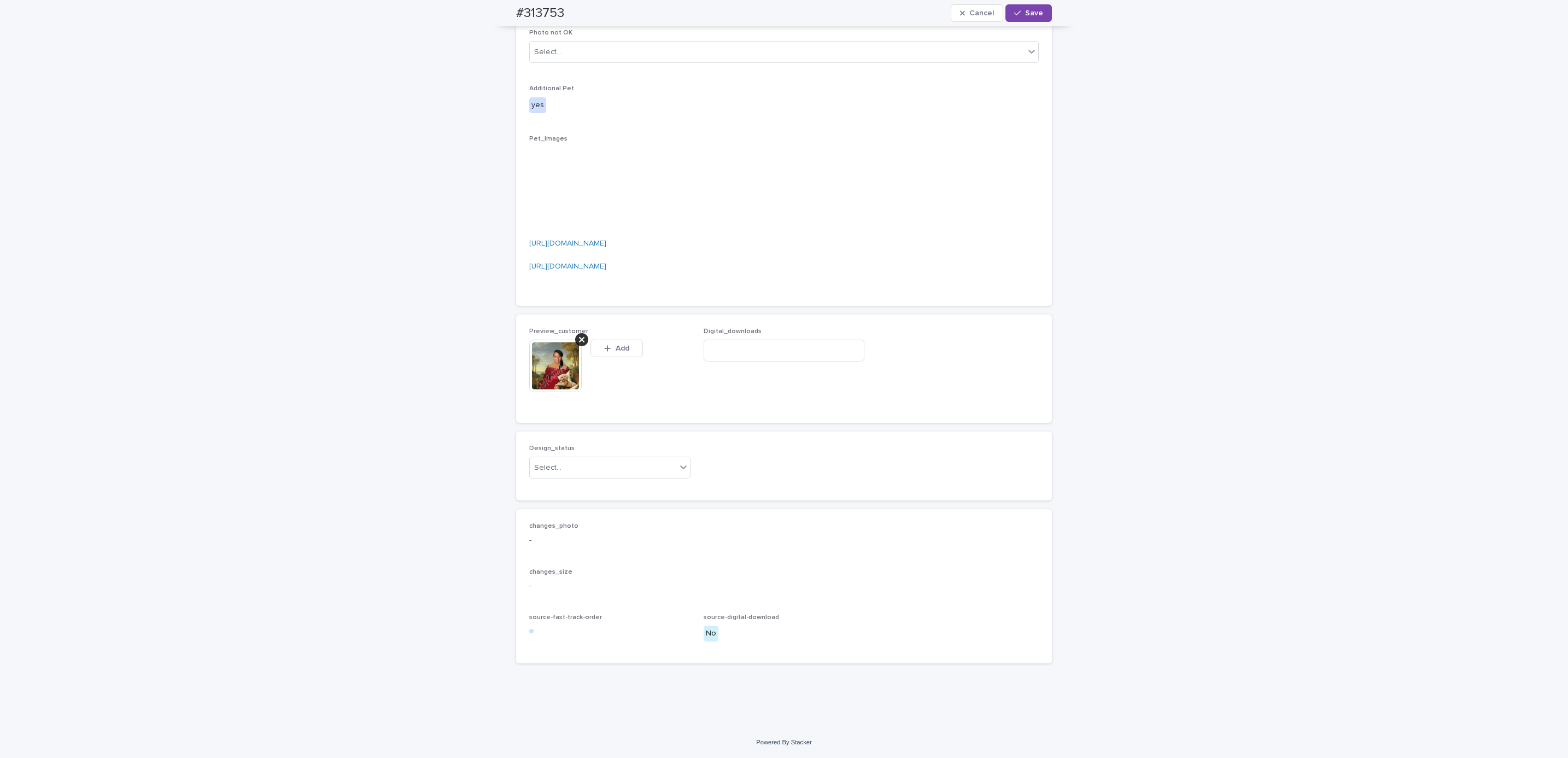
scroll to position [804, 0]
click at [622, 513] on div "Uploaded" at bounding box center [604, 508] width 160 height 19
click at [1032, 18] on button "Save" at bounding box center [1029, 13] width 47 height 17
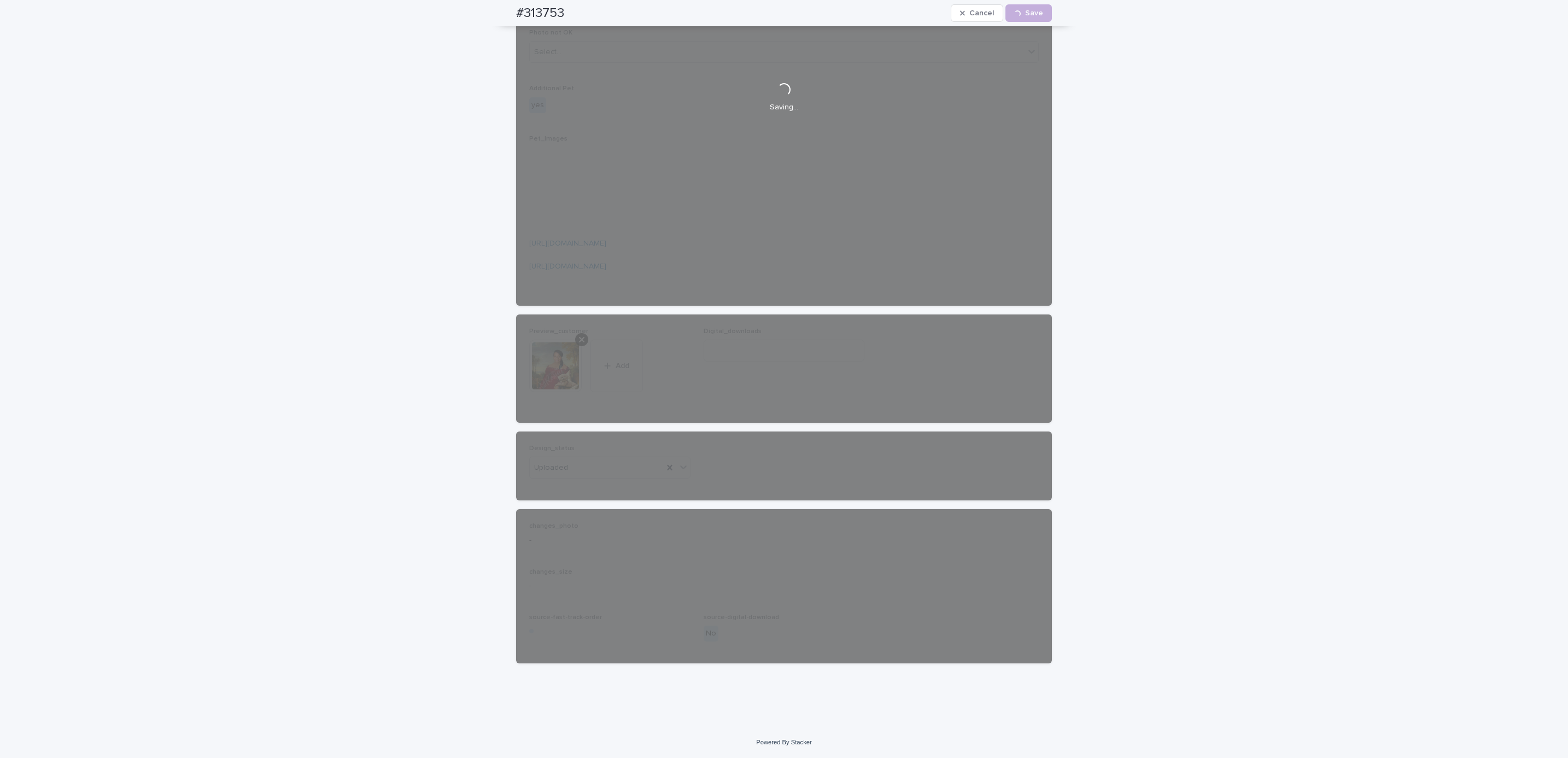
click at [503, 6] on div "#313753 Cancel Loading... Save" at bounding box center [784, 13] width 588 height 26
click at [576, 1] on div "#313753 Cancel Loading... Save" at bounding box center [784, 13] width 536 height 26
copy h2 "#313753"
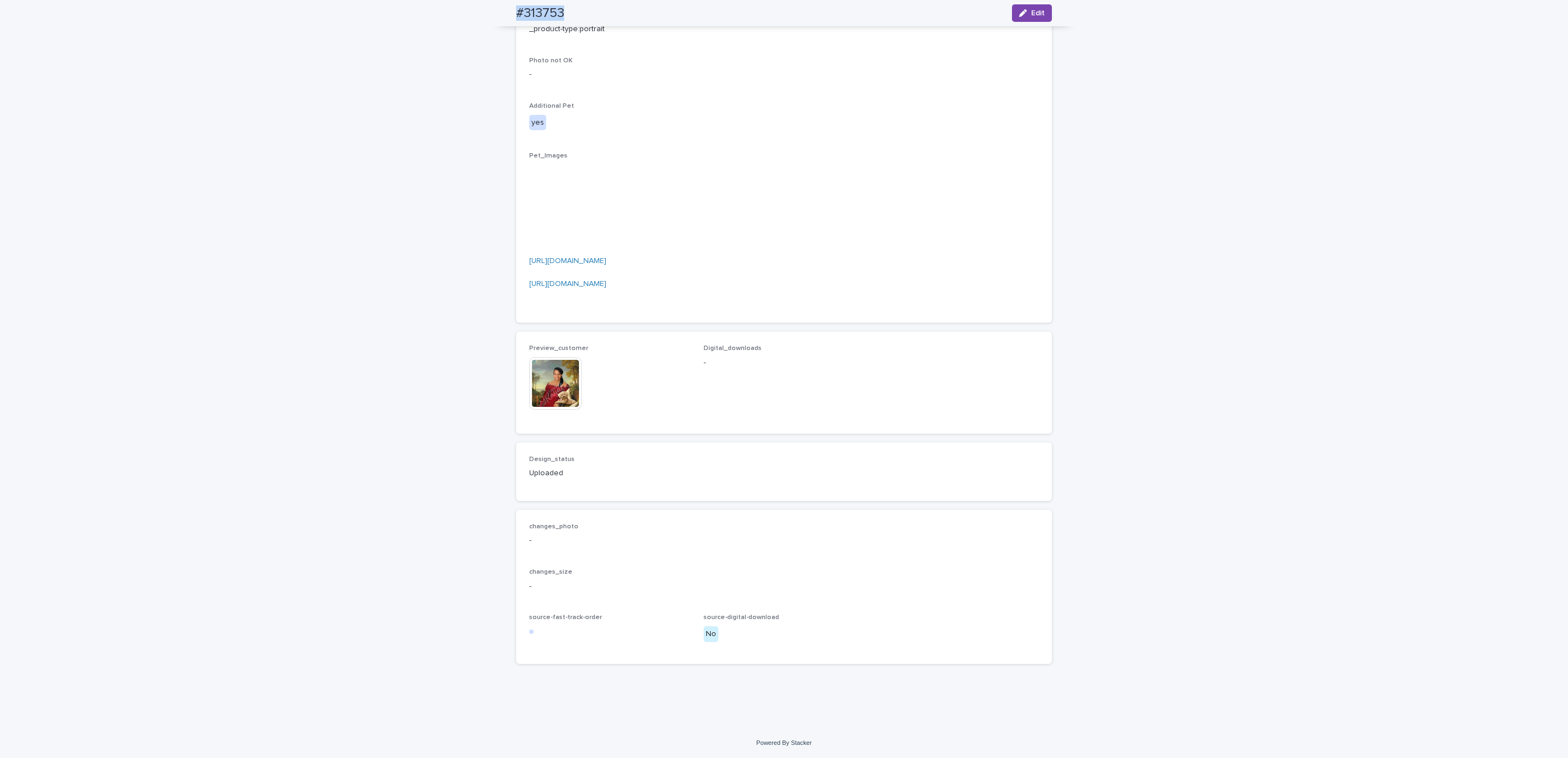
scroll to position [789, 0]
click at [255, 121] on div "Loading... Saving… Loading... Saving… #313753 Edit #313753 Edit Sorry, there wa…" at bounding box center [784, 105] width 1568 height 1243
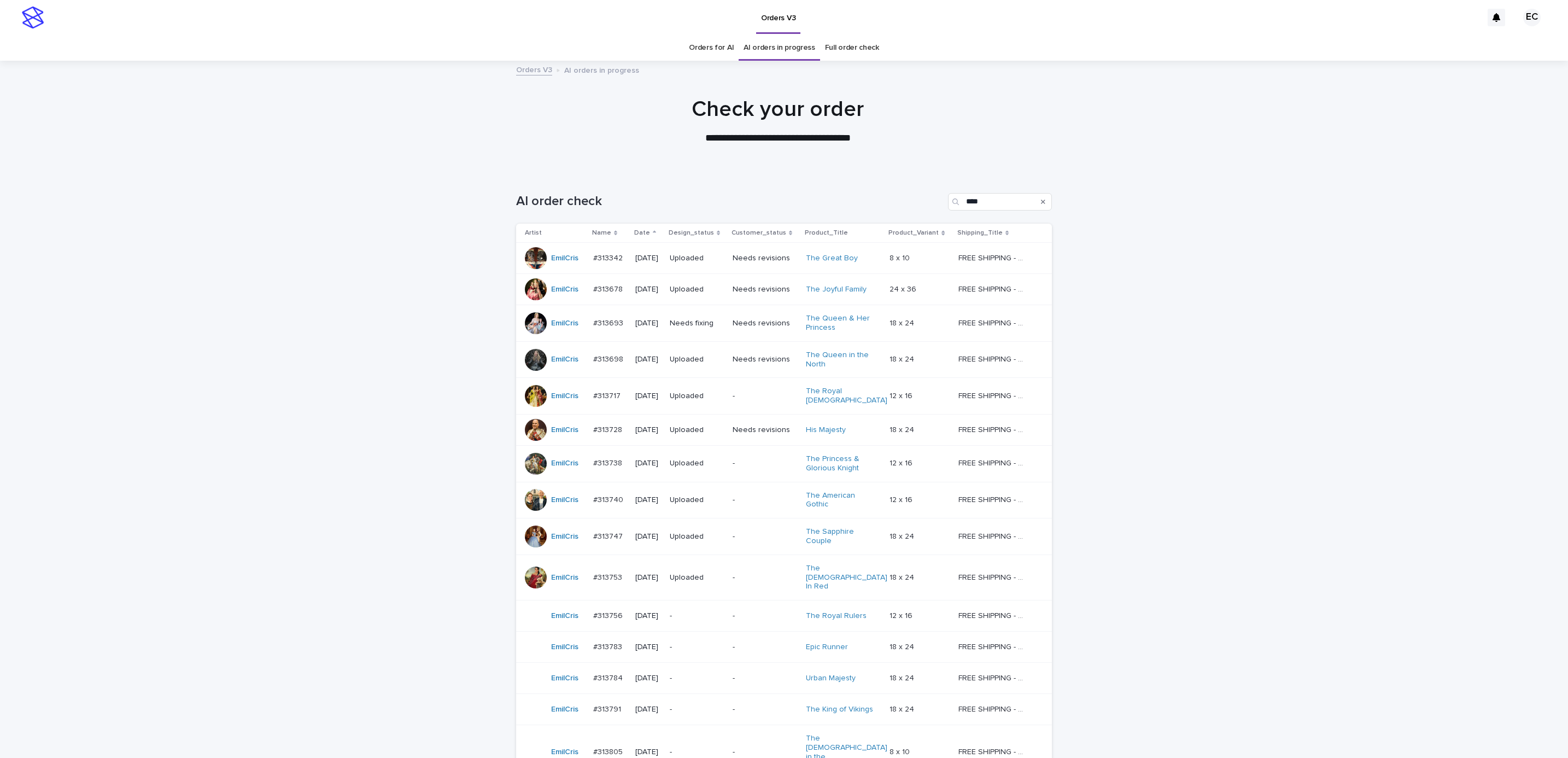
click at [197, 130] on div "**********" at bounding box center [778, 121] width 1556 height 49
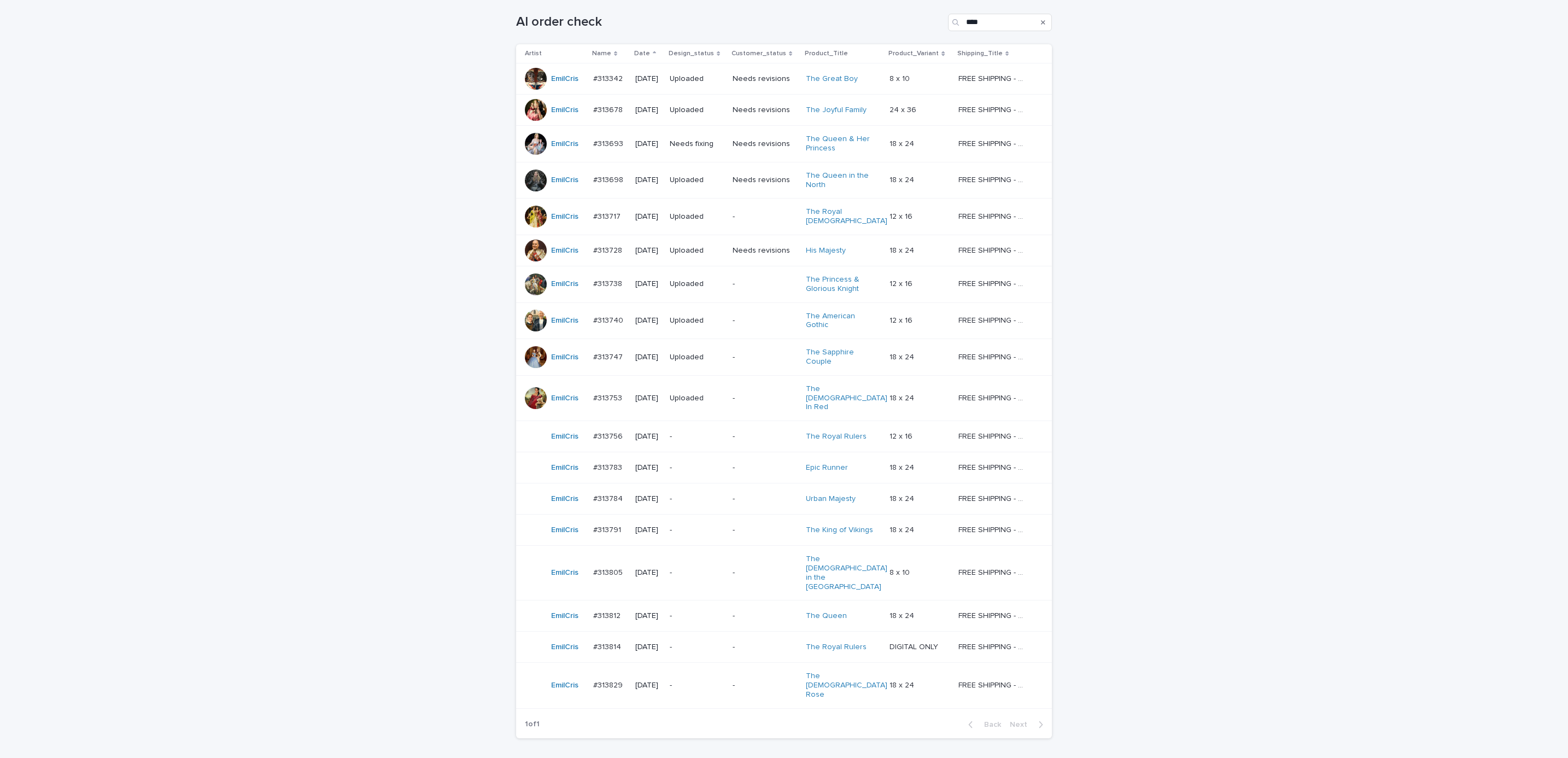
scroll to position [188, 0]
